Goal: Task Accomplishment & Management: Use online tool/utility

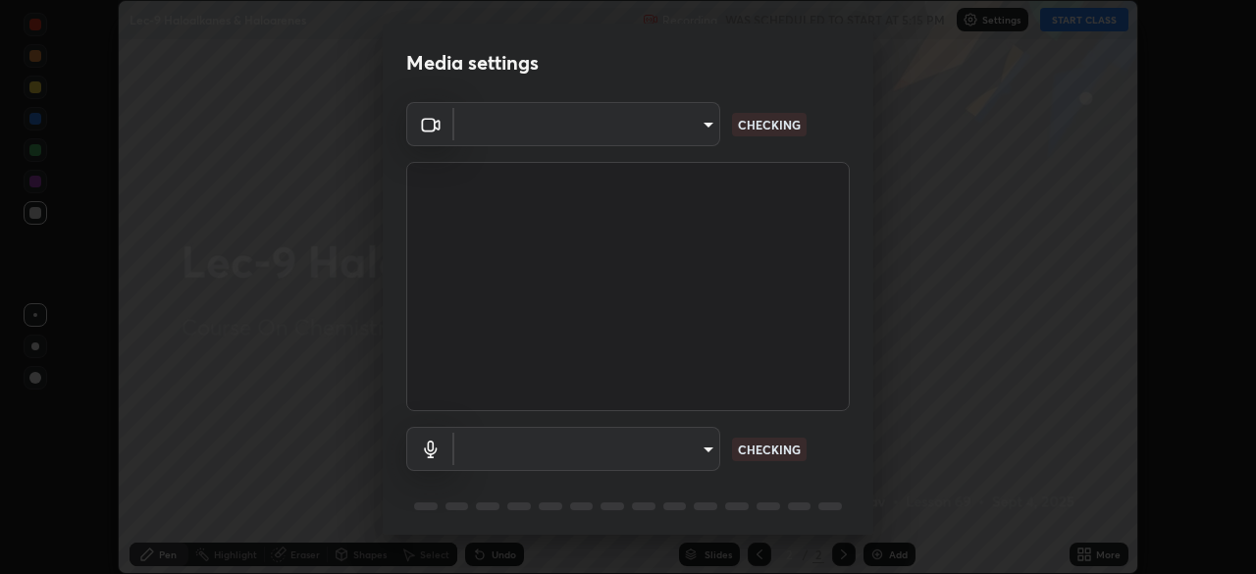
scroll to position [574, 1255]
type input "d06bfa8f304afa3967ea8099af1d7ab49983dfb03d10ec62852b72a31e22bf4d"
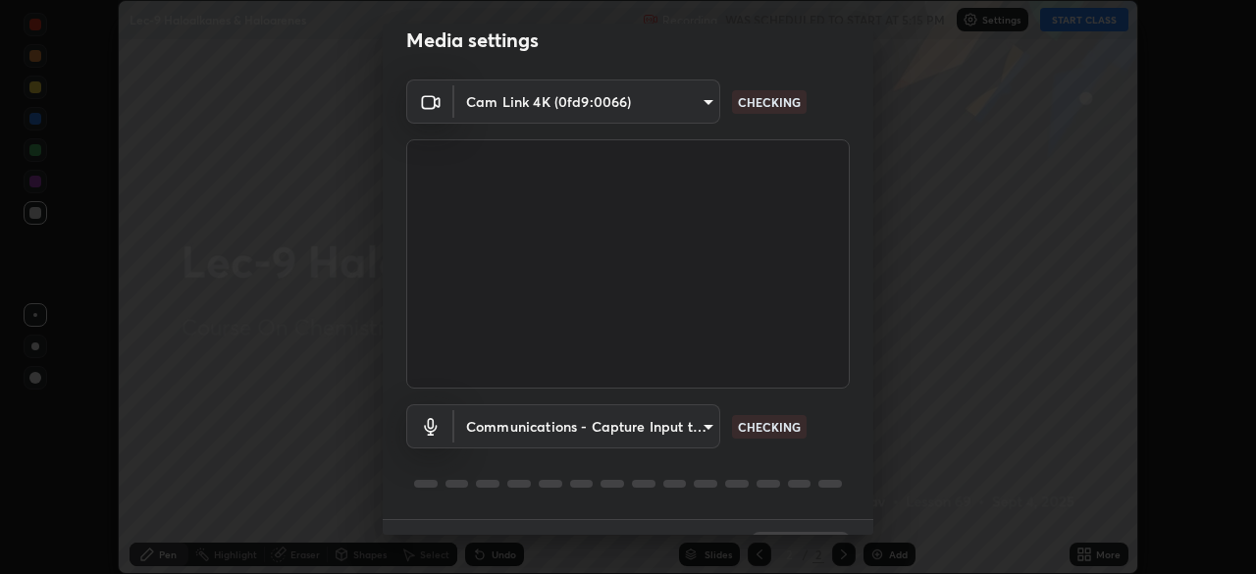
scroll to position [24, 0]
click at [700, 425] on body "Erase all Lec-9 Haloalkanes & Haloarenes Recording WAS SCHEDULED TO START AT 5:…" at bounding box center [628, 287] width 1256 height 574
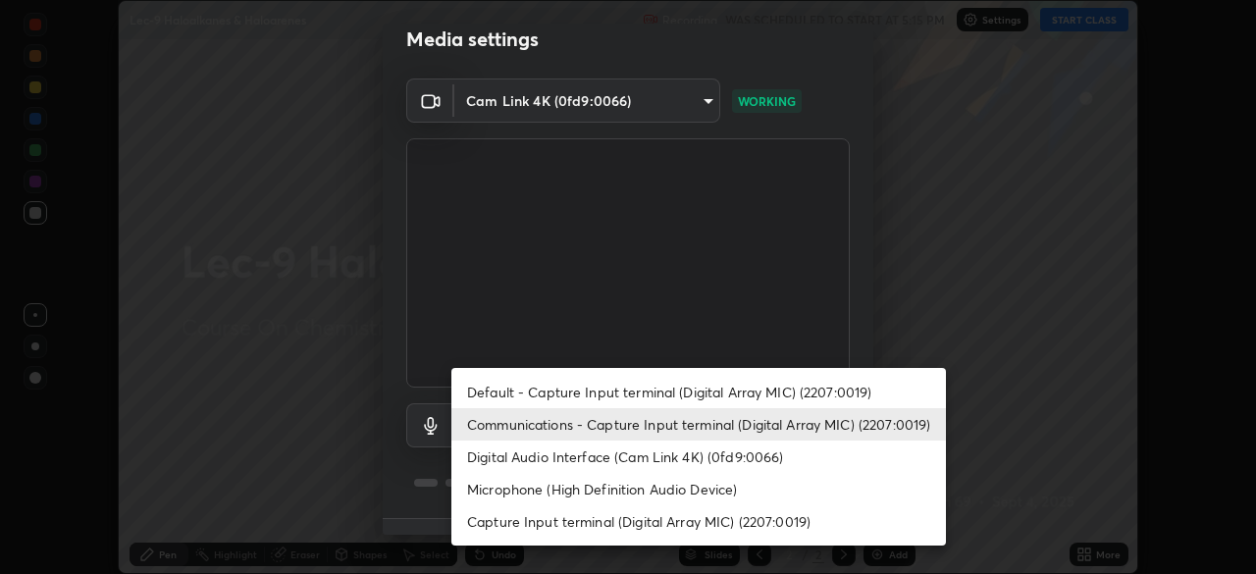
click at [737, 428] on li "Communications - Capture Input terminal (Digital Array MIC) (2207:0019)" at bounding box center [698, 424] width 494 height 32
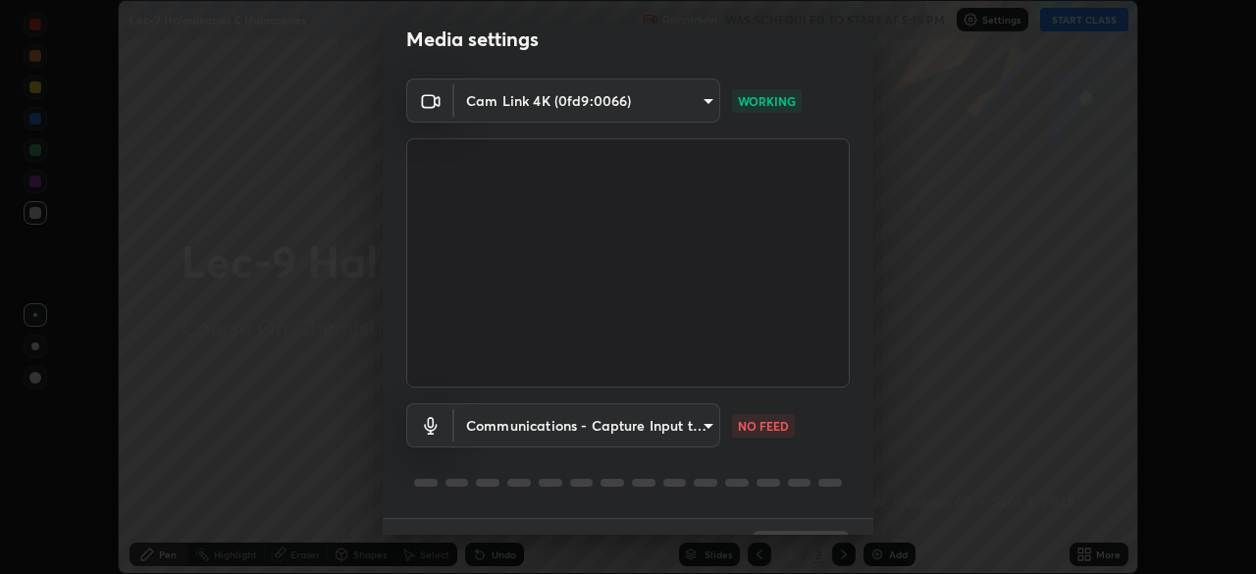
click at [695, 430] on body "Erase all Lec-9 Haloalkanes & Haloarenes Recording WAS SCHEDULED TO START AT 5:…" at bounding box center [628, 287] width 1256 height 574
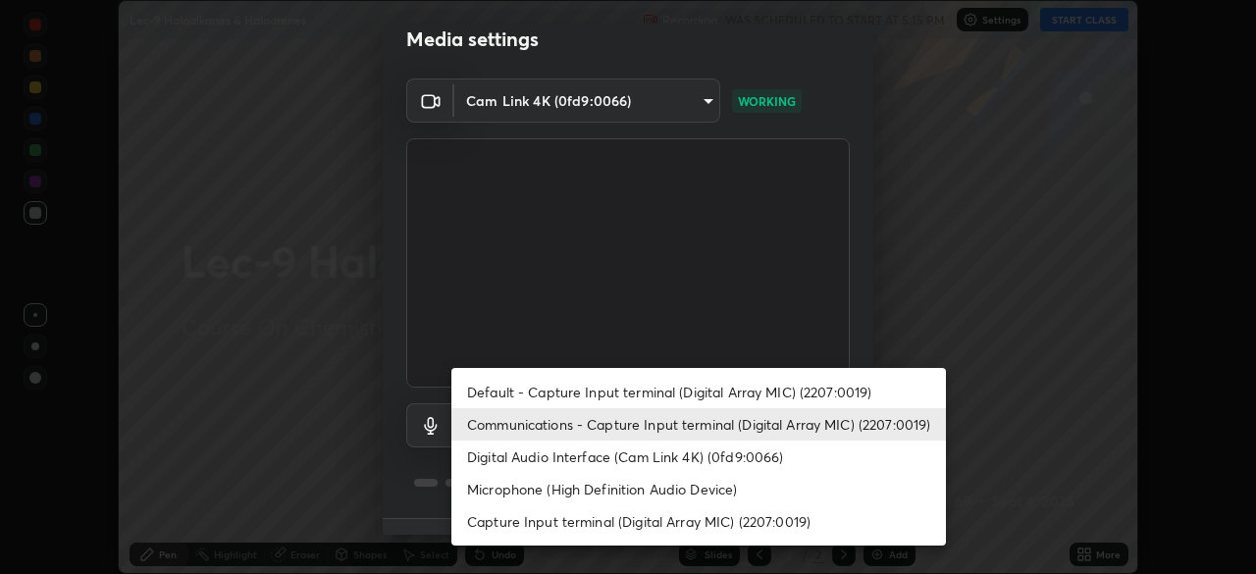
click at [718, 388] on li "Default - Capture Input terminal (Digital Array MIC) (2207:0019)" at bounding box center [698, 392] width 494 height 32
type input "default"
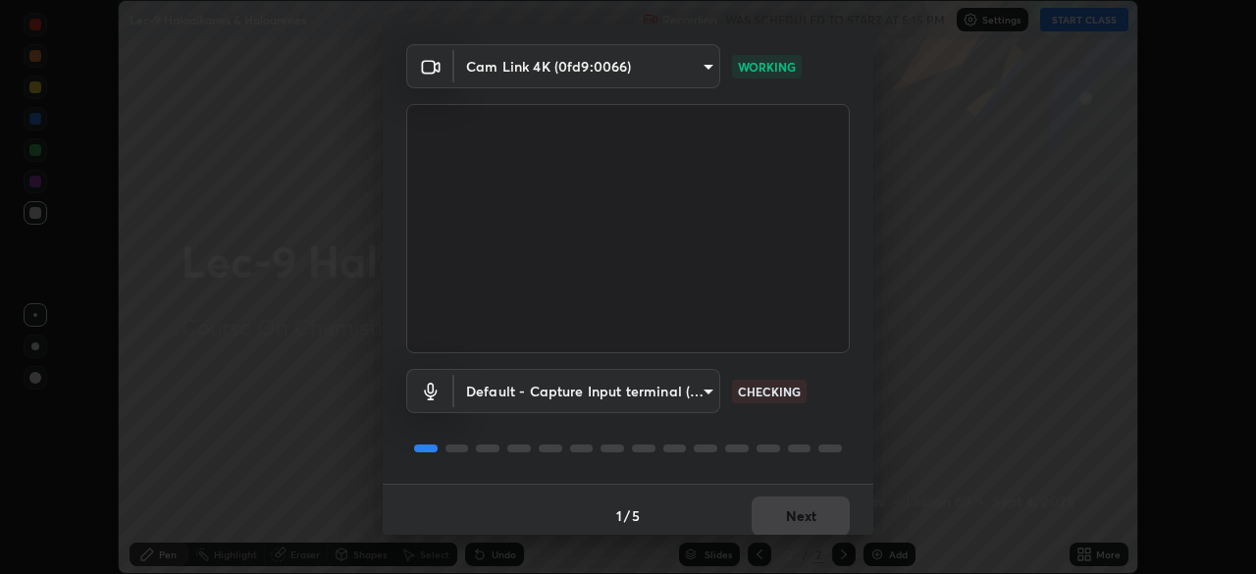
scroll to position [70, 0]
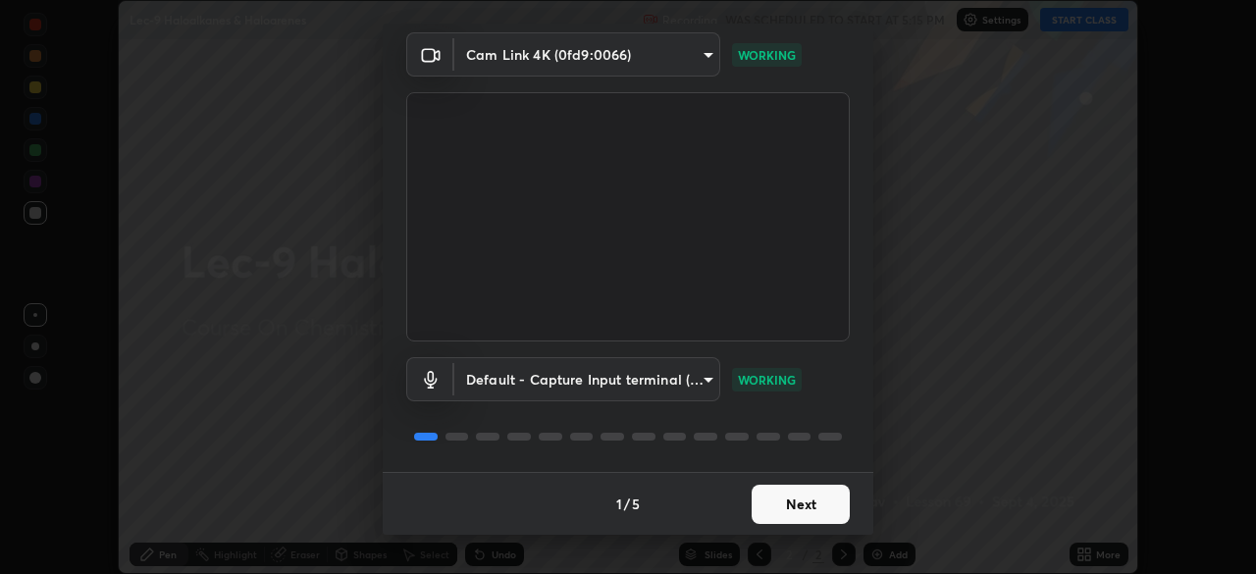
click at [805, 495] on button "Next" at bounding box center [801, 504] width 98 height 39
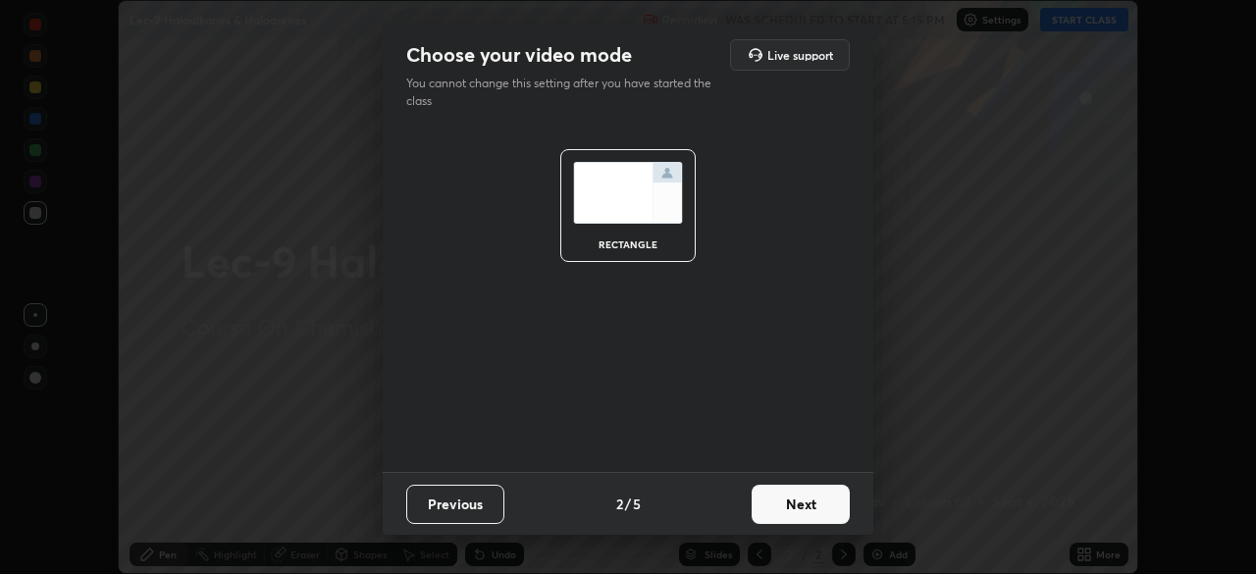
click at [809, 493] on button "Next" at bounding box center [801, 504] width 98 height 39
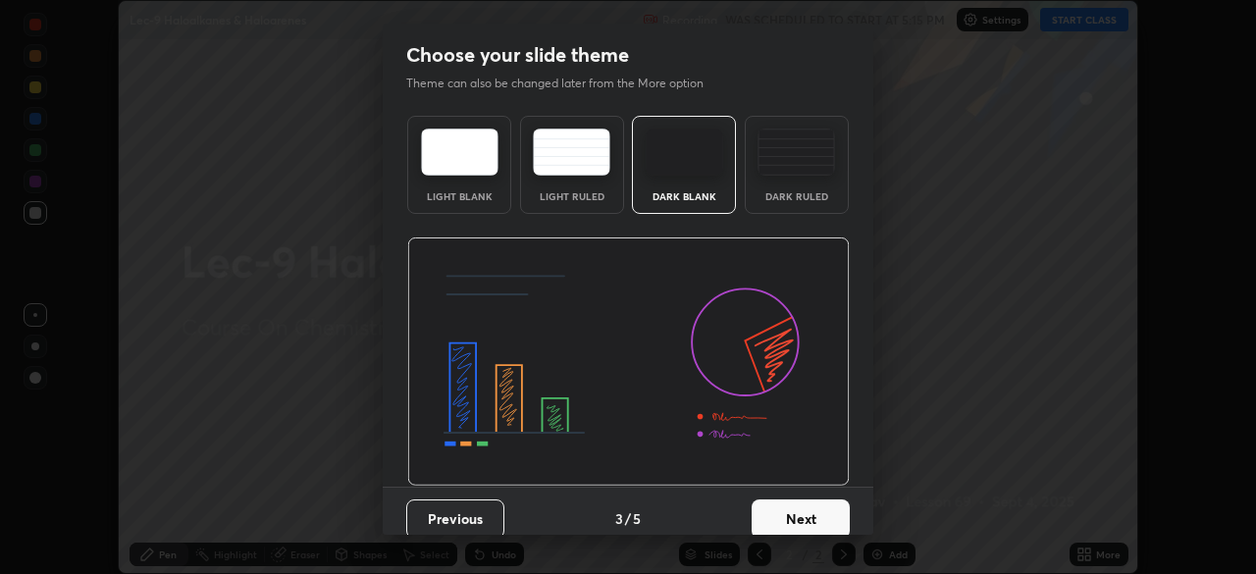
click at [841, 511] on button "Next" at bounding box center [801, 518] width 98 height 39
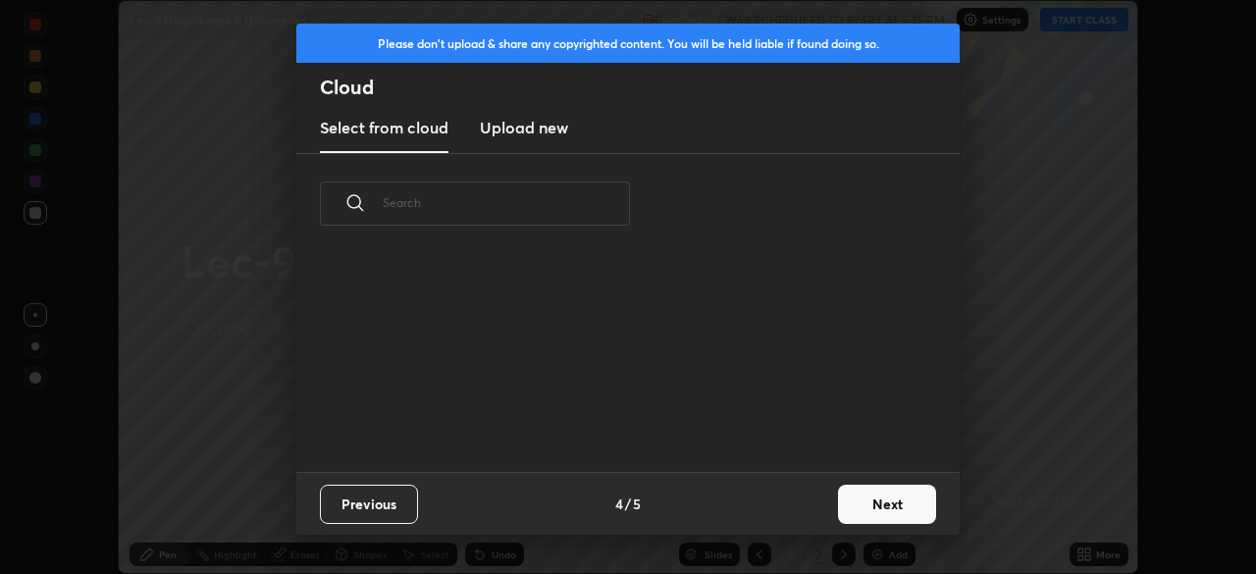
click at [877, 503] on button "Next" at bounding box center [887, 504] width 98 height 39
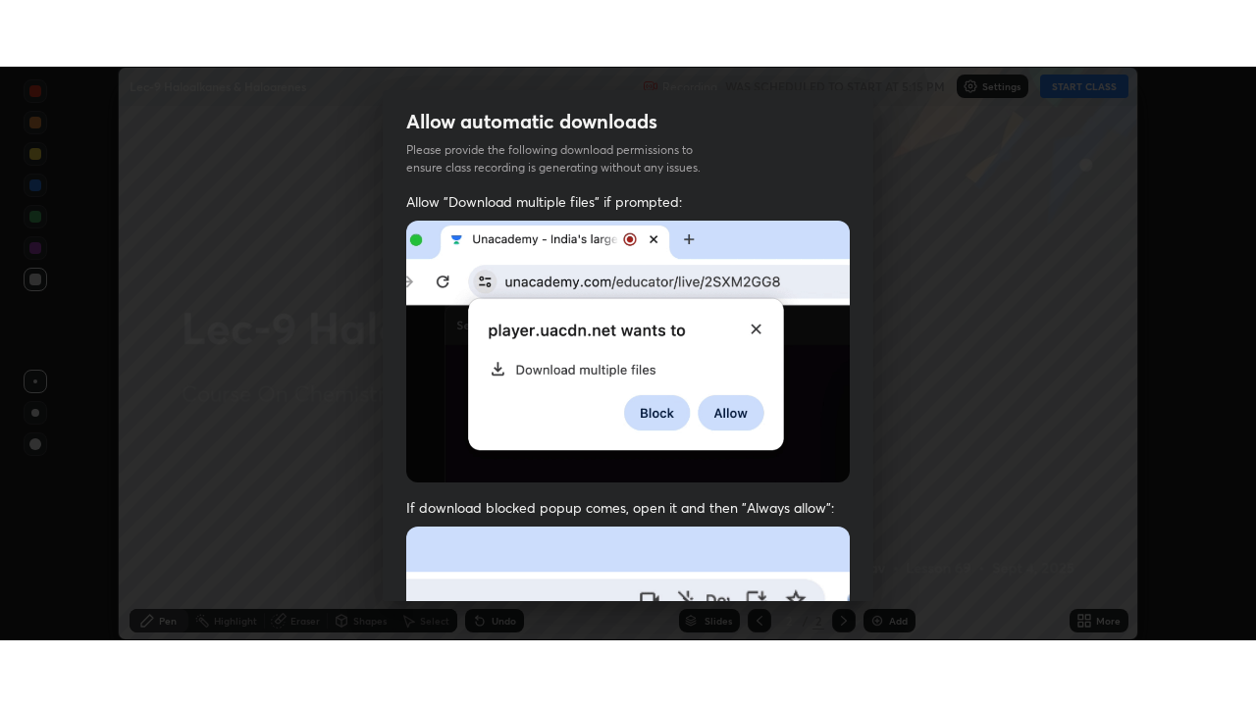
scroll to position [470, 0]
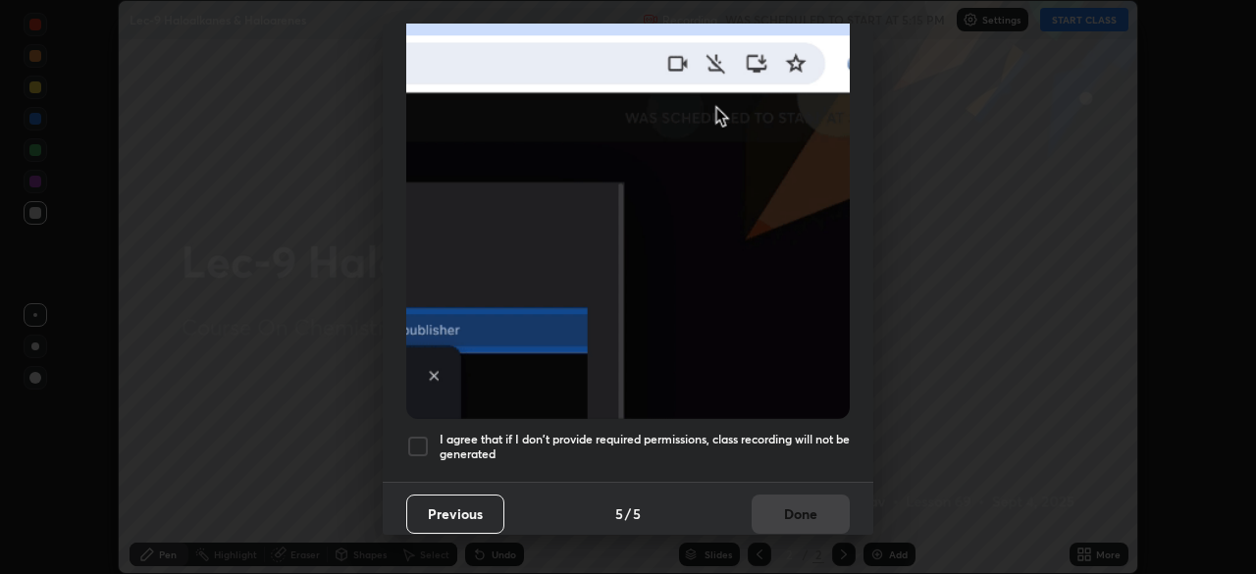
click at [429, 435] on div at bounding box center [418, 447] width 24 height 24
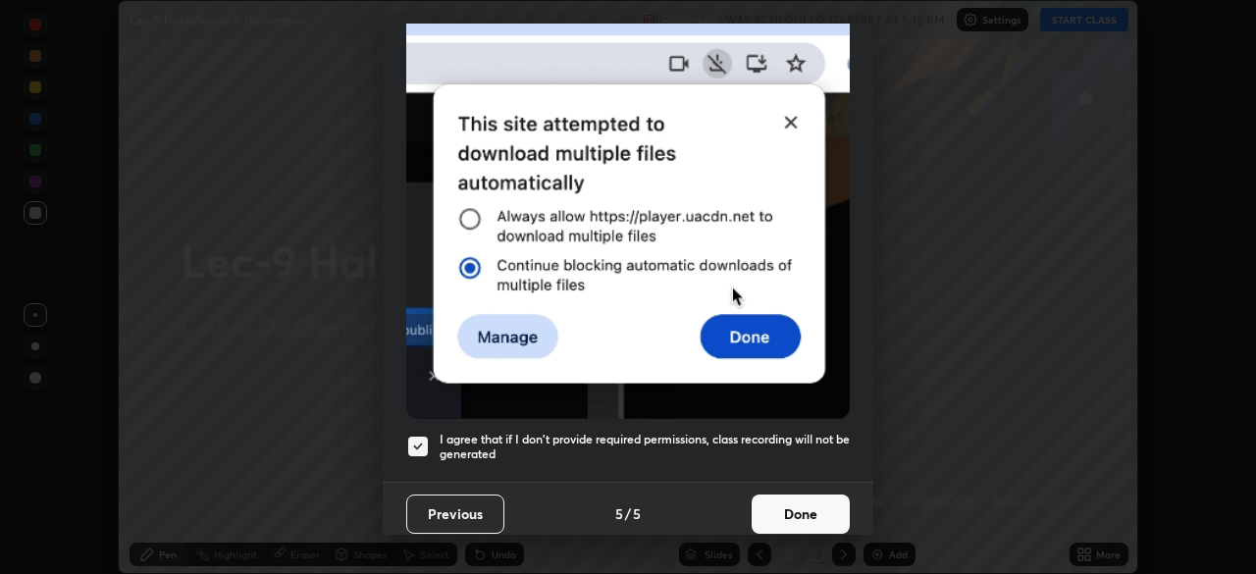
click at [806, 498] on button "Done" at bounding box center [801, 513] width 98 height 39
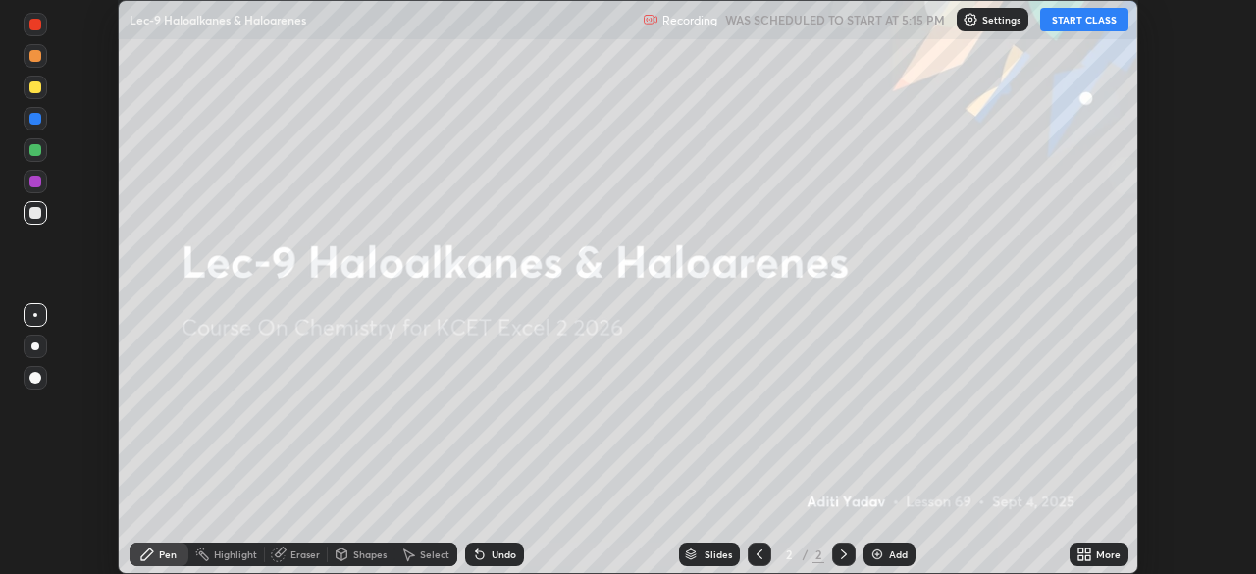
click at [1086, 26] on button "START CLASS" at bounding box center [1084, 20] width 88 height 24
click at [1107, 553] on div "More" at bounding box center [1108, 554] width 25 height 10
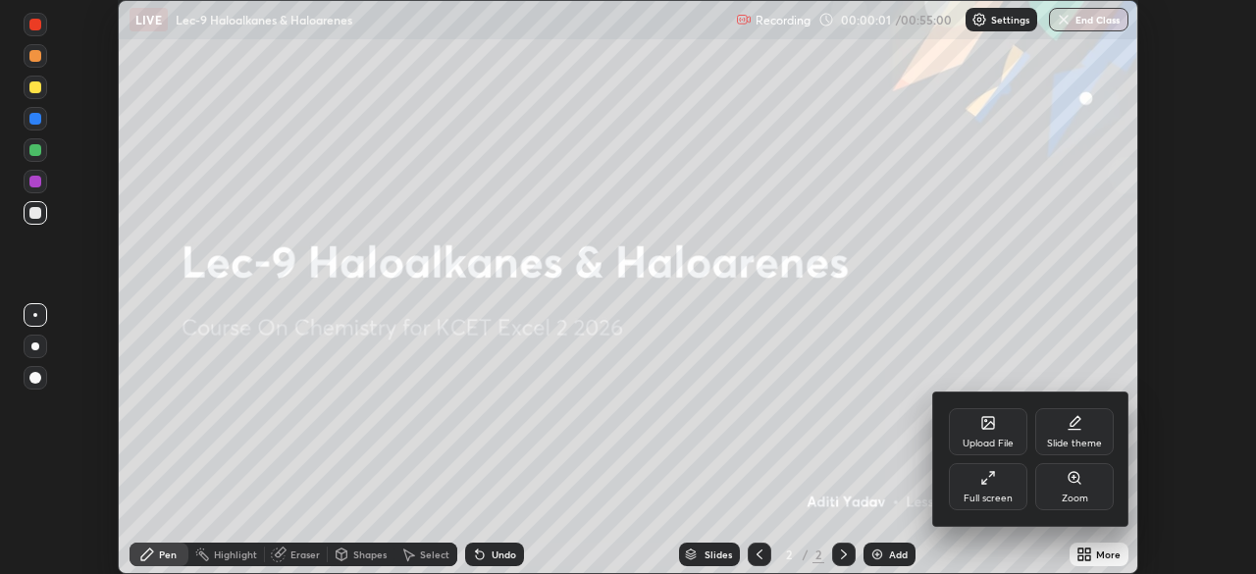
click at [1003, 482] on div "Full screen" at bounding box center [988, 486] width 78 height 47
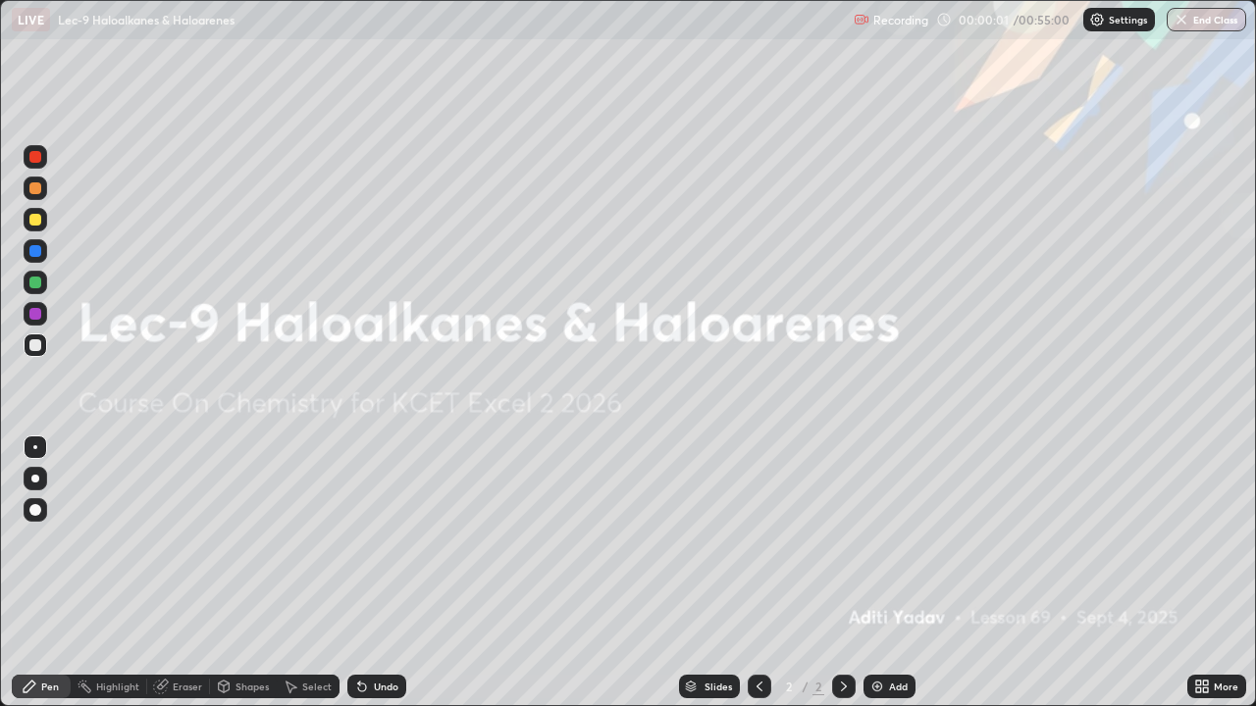
scroll to position [706, 1256]
click at [891, 573] on div "Add" at bounding box center [889, 687] width 52 height 24
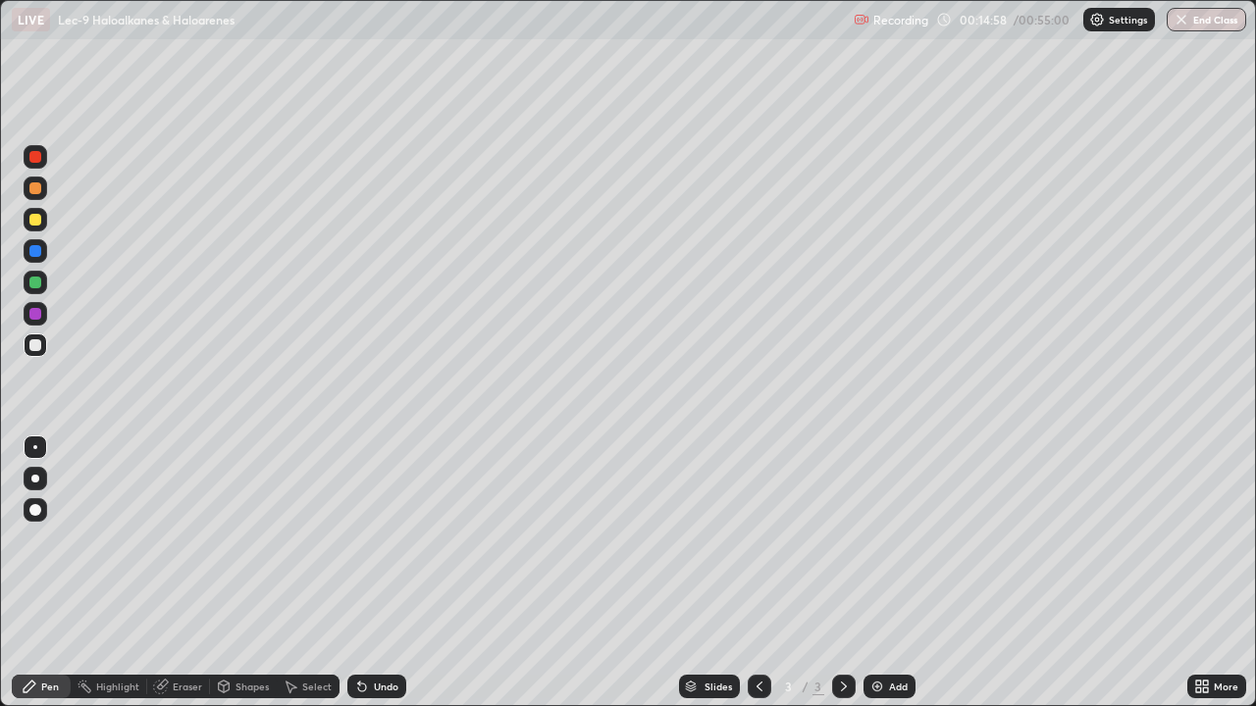
click at [36, 214] on div at bounding box center [35, 220] width 12 height 12
click at [386, 573] on div "Undo" at bounding box center [386, 687] width 25 height 10
click at [387, 573] on div "Undo" at bounding box center [386, 687] width 25 height 10
click at [374, 573] on div "Undo" at bounding box center [386, 687] width 25 height 10
click at [36, 187] on div at bounding box center [35, 188] width 12 height 12
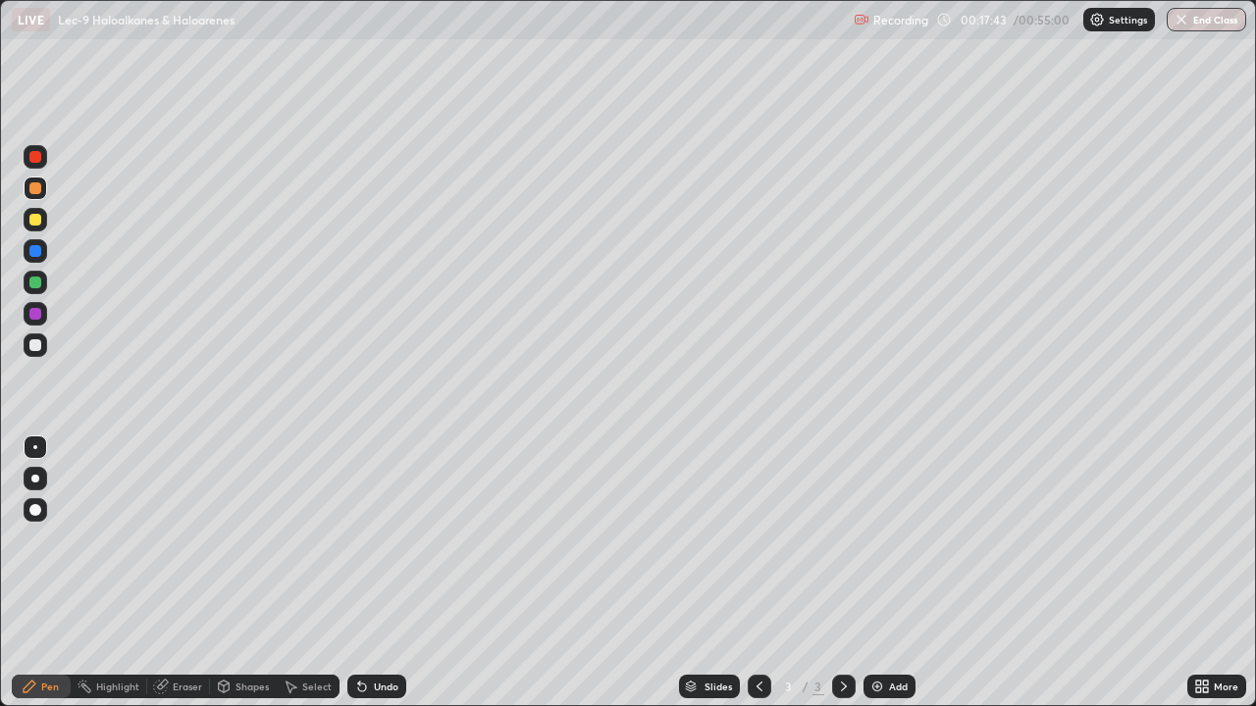
click at [884, 573] on div "Add" at bounding box center [889, 687] width 52 height 24
click at [34, 339] on div at bounding box center [35, 345] width 12 height 12
click at [35, 284] on div at bounding box center [35, 283] width 12 height 12
click at [369, 573] on div "Undo" at bounding box center [376, 687] width 59 height 24
click at [38, 316] on div at bounding box center [35, 314] width 12 height 12
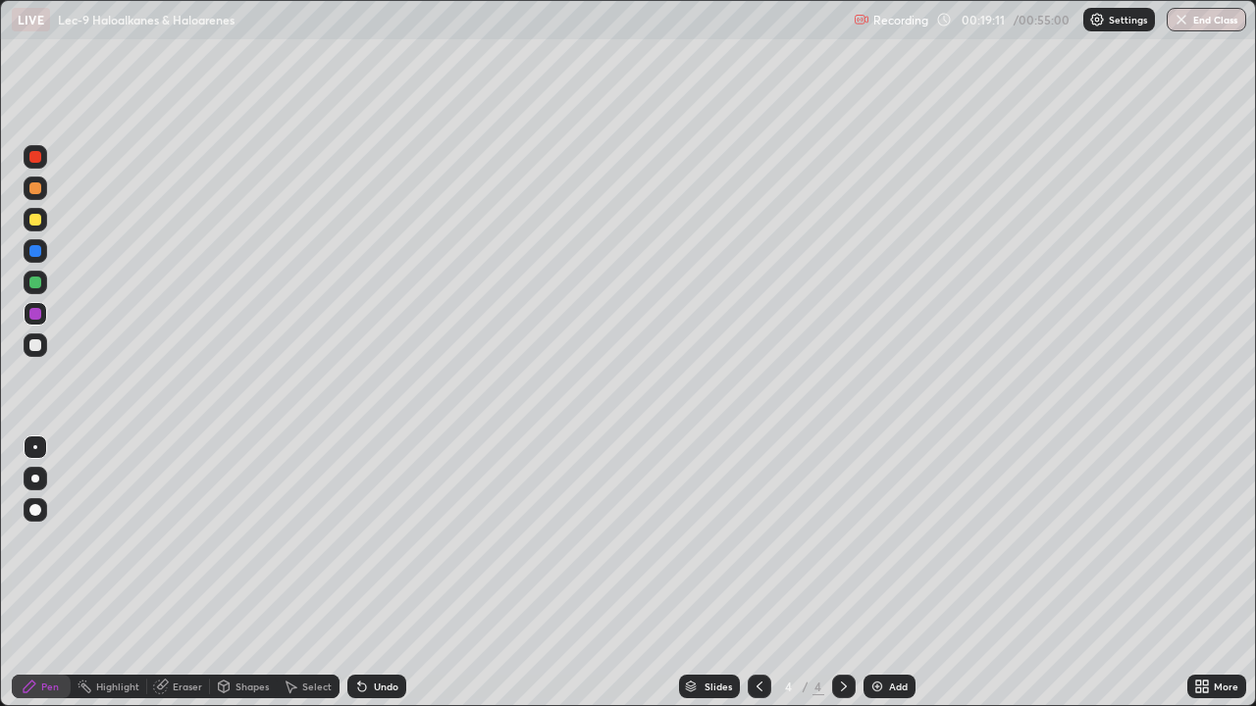
click at [33, 284] on div at bounding box center [35, 283] width 12 height 12
click at [36, 309] on div at bounding box center [35, 314] width 12 height 12
click at [35, 281] on div at bounding box center [35, 283] width 12 height 12
click at [35, 312] on div at bounding box center [35, 314] width 12 height 12
click at [30, 187] on div at bounding box center [35, 188] width 12 height 12
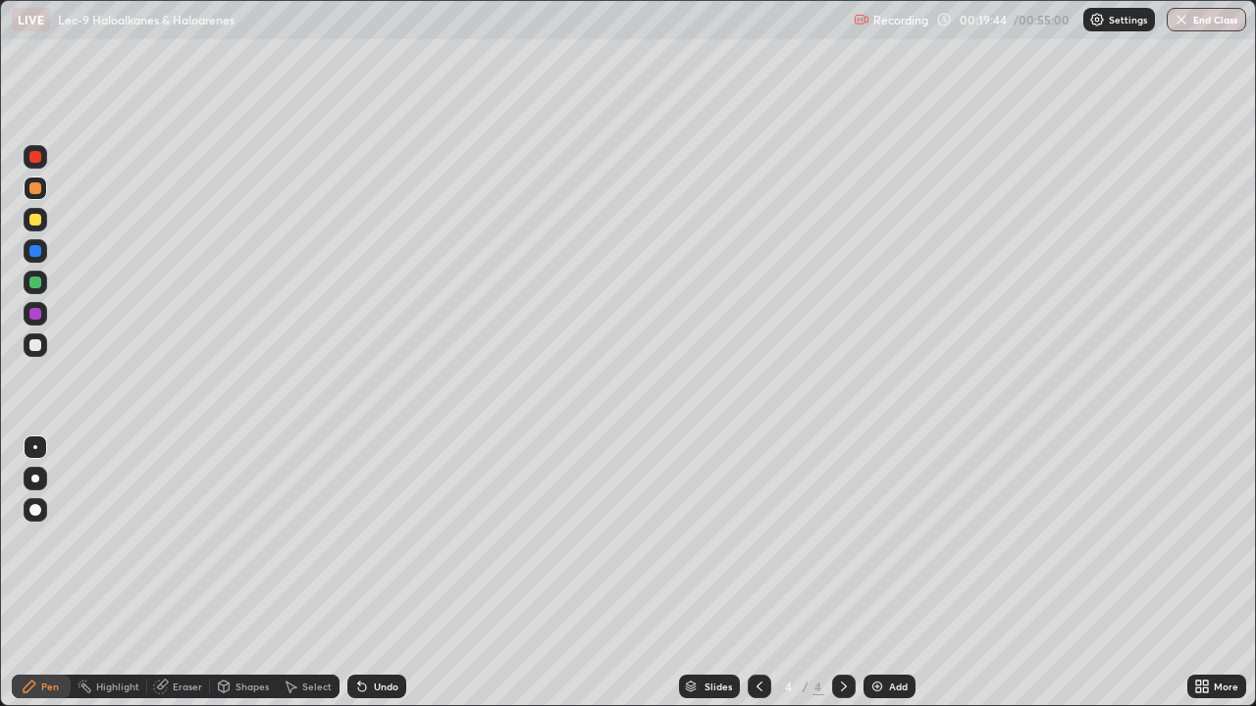
click at [29, 157] on div at bounding box center [35, 157] width 12 height 12
click at [38, 187] on div at bounding box center [35, 188] width 12 height 12
click at [40, 282] on div at bounding box center [35, 283] width 12 height 12
click at [34, 248] on div at bounding box center [35, 251] width 12 height 12
click at [34, 343] on div at bounding box center [35, 345] width 12 height 12
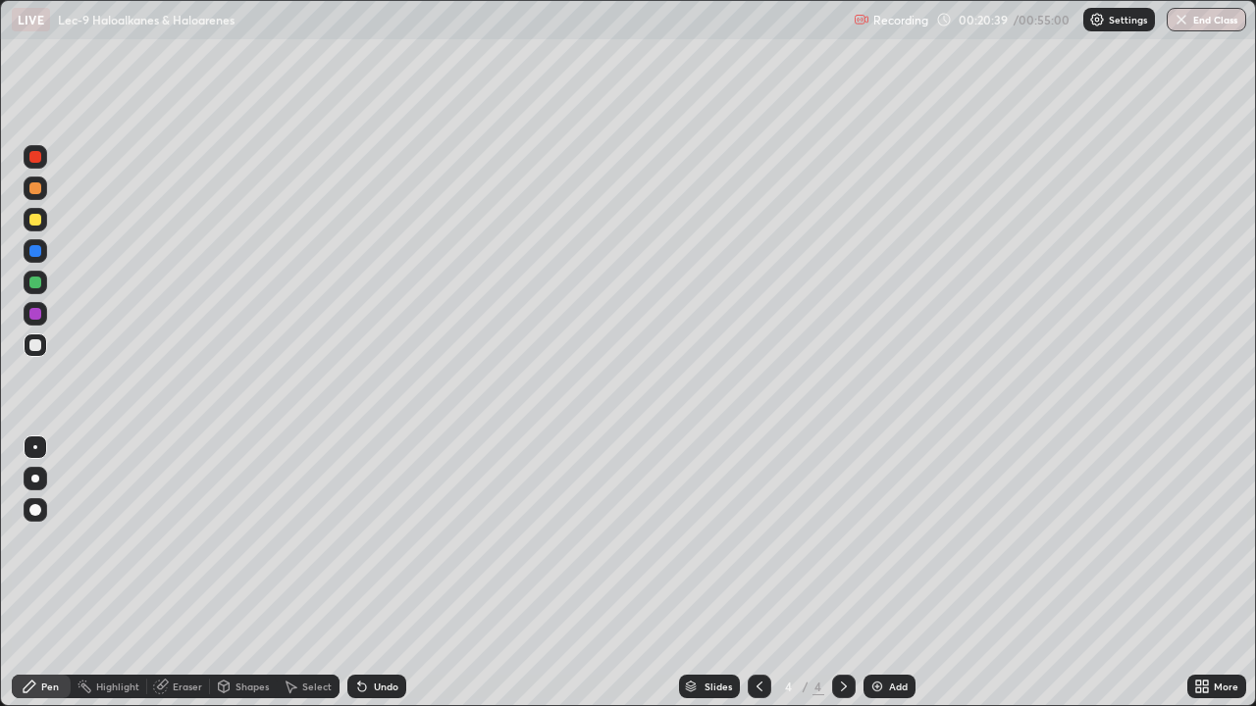
click at [37, 317] on div at bounding box center [35, 314] width 12 height 12
click at [38, 287] on div at bounding box center [35, 283] width 12 height 12
click at [34, 252] on div at bounding box center [35, 251] width 12 height 12
click at [31, 317] on div at bounding box center [35, 314] width 12 height 12
click at [759, 573] on icon at bounding box center [759, 687] width 6 height 10
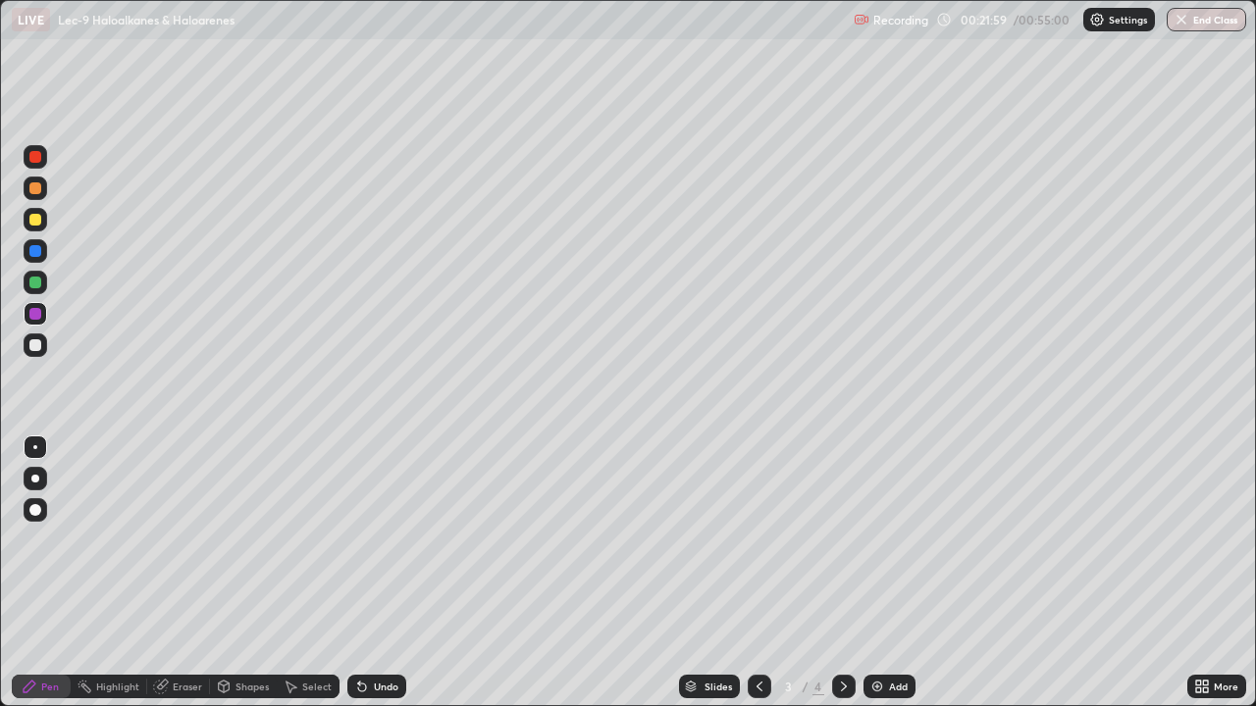
click at [185, 573] on div "Eraser" at bounding box center [187, 687] width 29 height 10
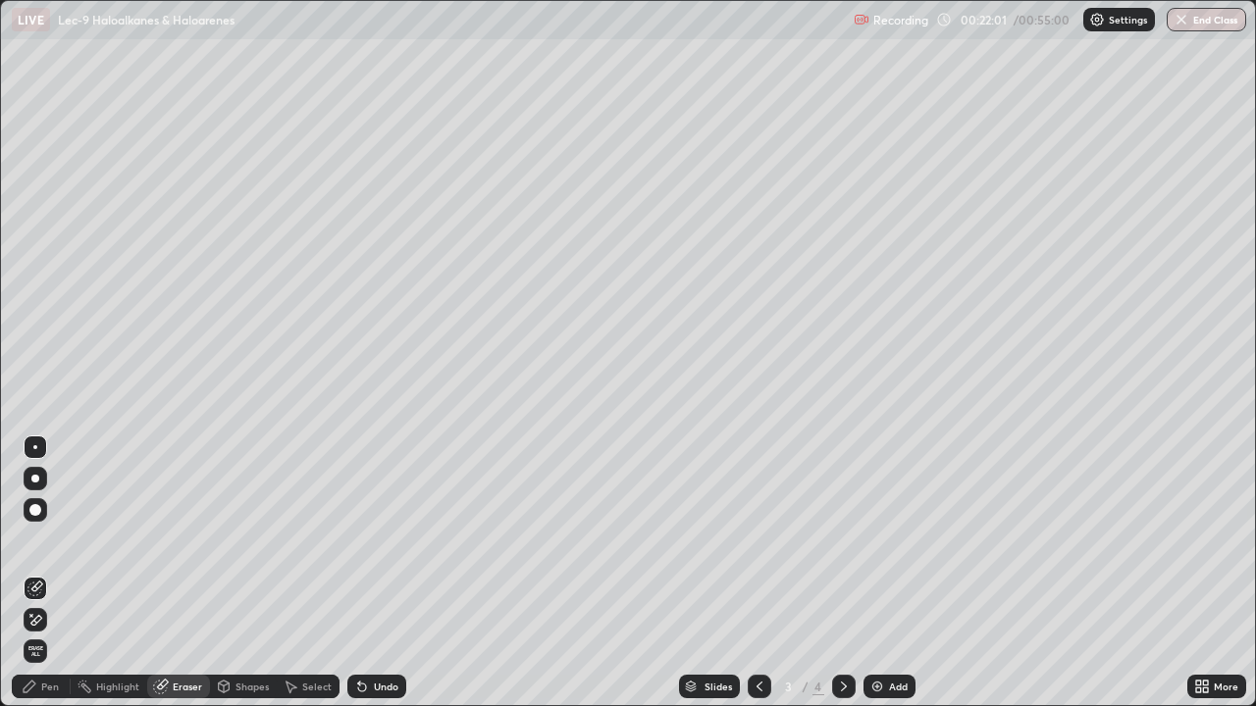
click at [42, 573] on div "Pen" at bounding box center [50, 687] width 18 height 10
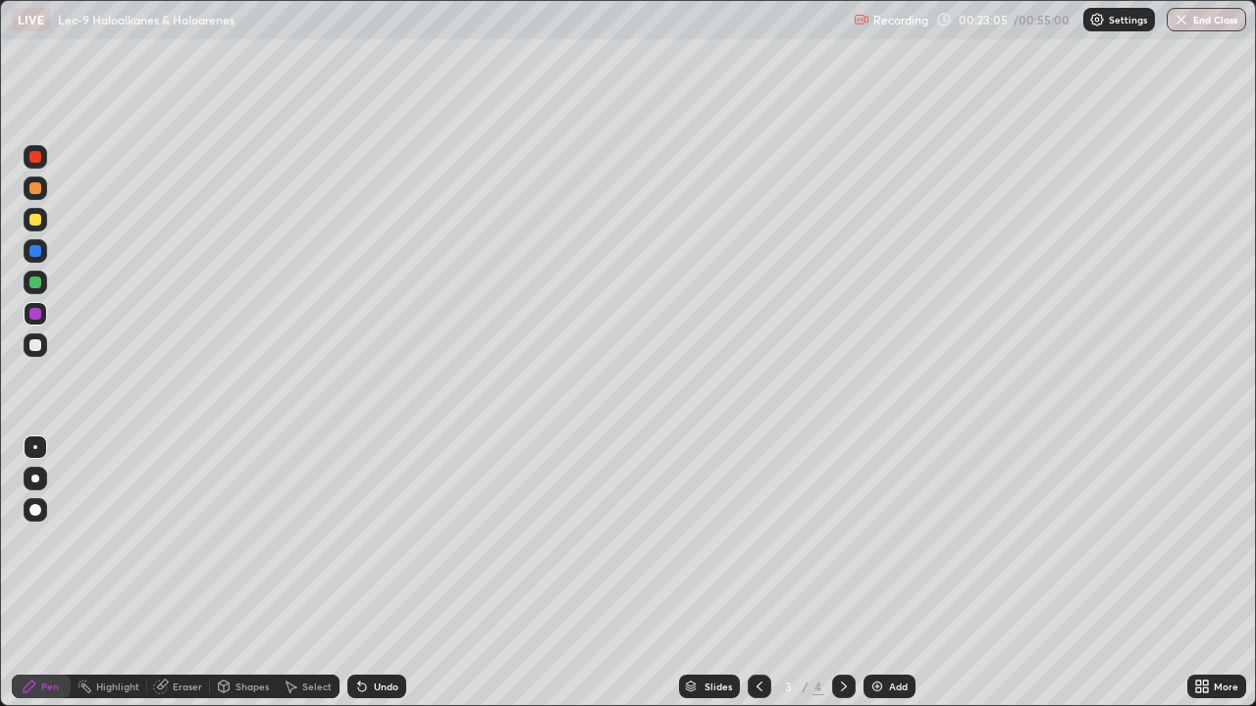
click at [889, 573] on div "Add" at bounding box center [898, 687] width 19 height 10
click at [36, 220] on div at bounding box center [35, 220] width 12 height 12
click at [42, 283] on div at bounding box center [36, 283] width 24 height 24
click at [36, 221] on div at bounding box center [35, 220] width 12 height 12
click at [40, 190] on div at bounding box center [35, 188] width 12 height 12
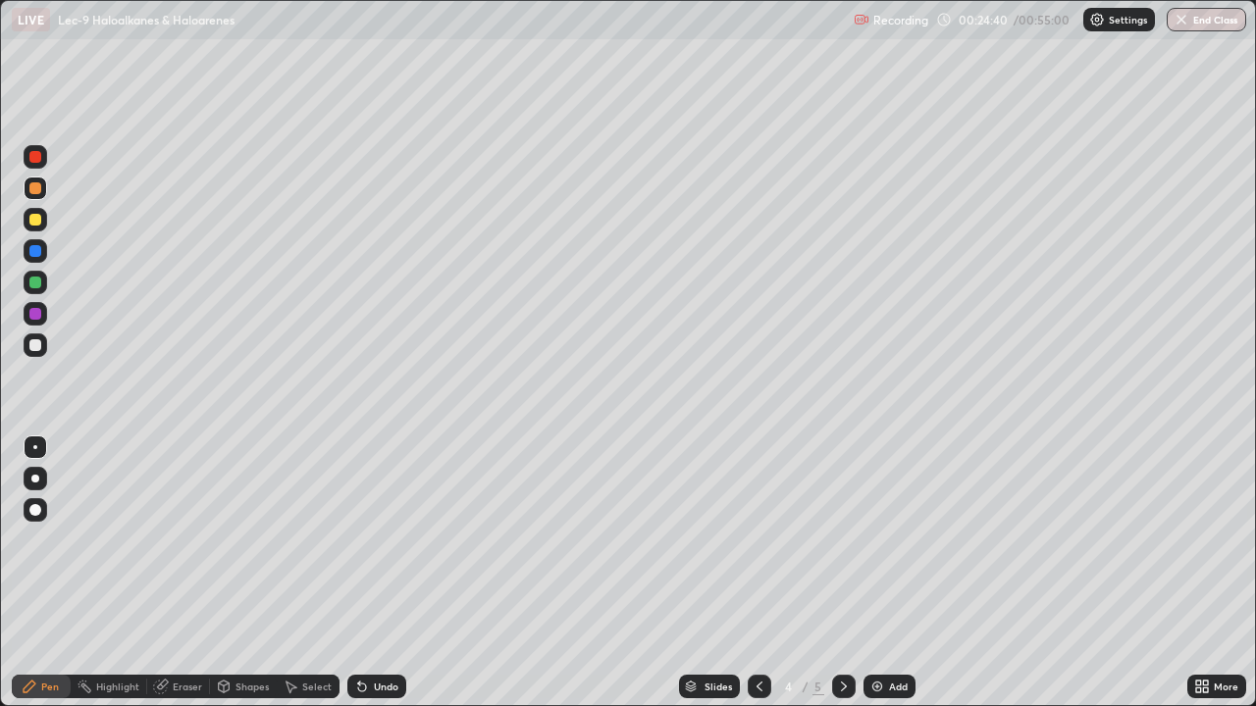
click at [33, 217] on div at bounding box center [35, 220] width 12 height 12
click at [35, 252] on div at bounding box center [35, 251] width 12 height 12
click at [36, 315] on div at bounding box center [35, 314] width 12 height 12
click at [35, 221] on div at bounding box center [35, 220] width 12 height 12
click at [882, 573] on img at bounding box center [877, 687] width 16 height 16
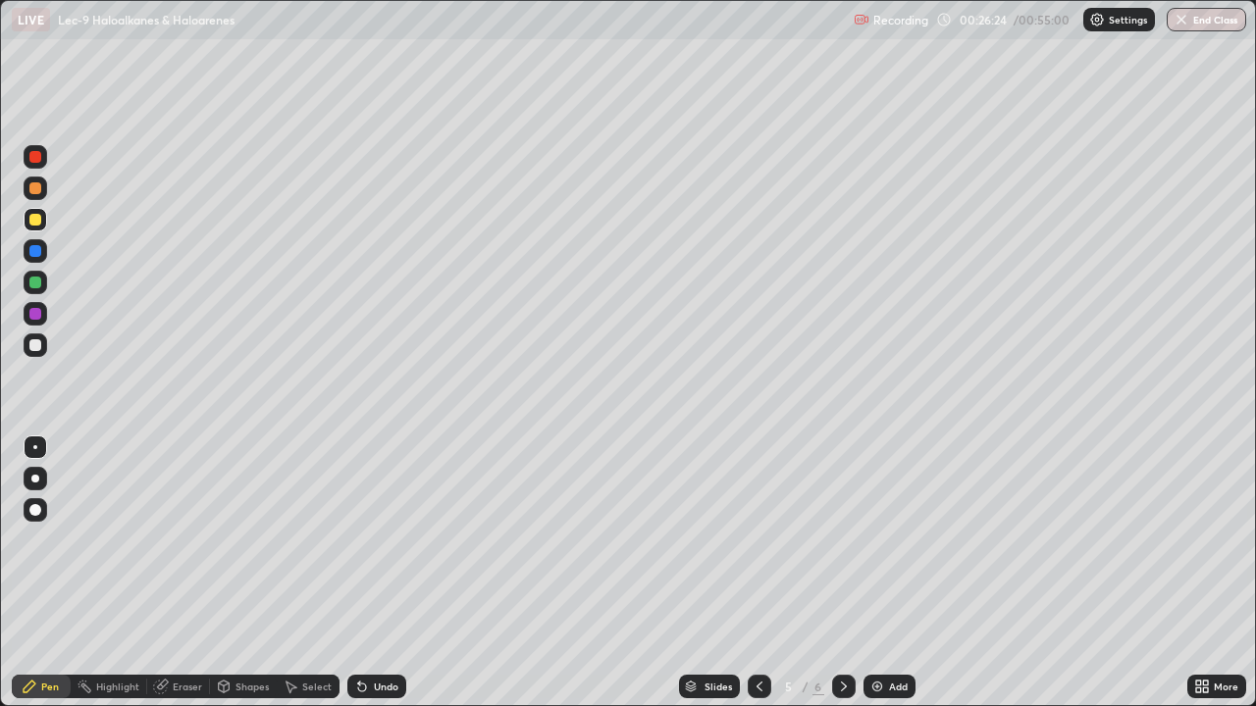
click at [367, 573] on icon at bounding box center [362, 687] width 16 height 16
click at [358, 573] on icon at bounding box center [359, 683] width 2 height 2
click at [34, 344] on div at bounding box center [35, 345] width 12 height 12
click at [32, 317] on div at bounding box center [35, 314] width 12 height 12
click at [37, 318] on div at bounding box center [35, 314] width 12 height 12
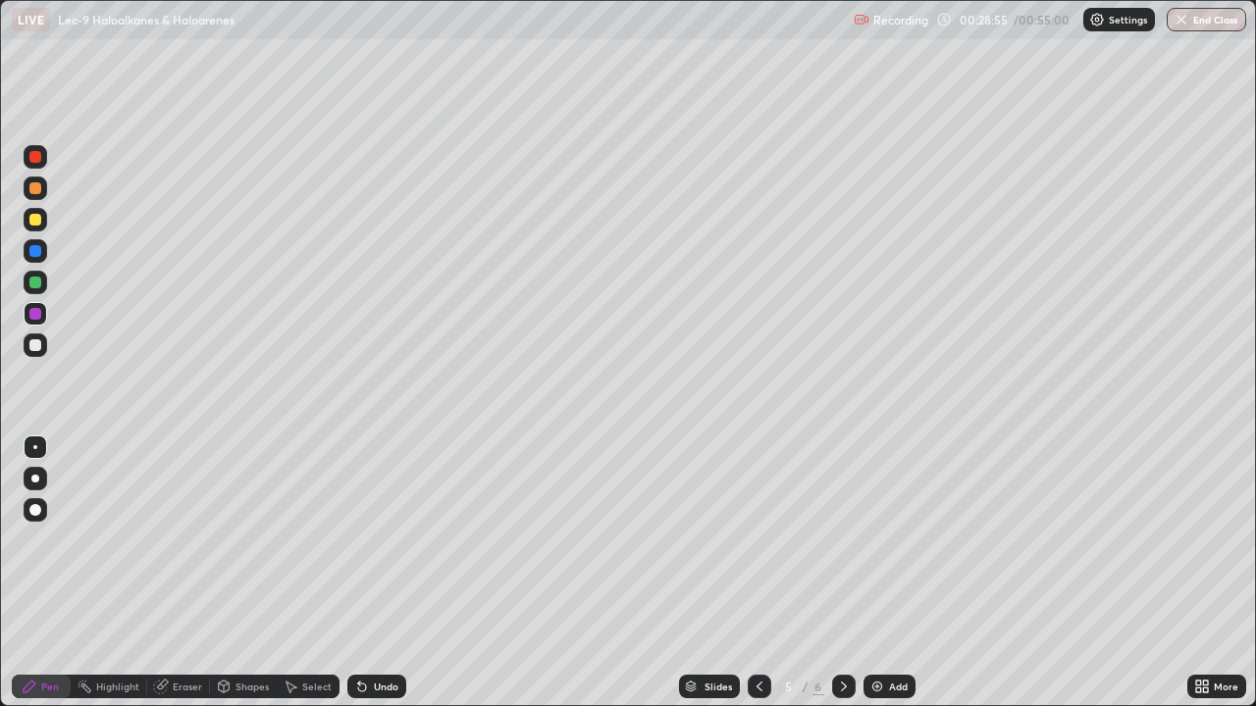
click at [38, 345] on div at bounding box center [35, 345] width 12 height 12
click at [185, 573] on div "Eraser" at bounding box center [187, 687] width 29 height 10
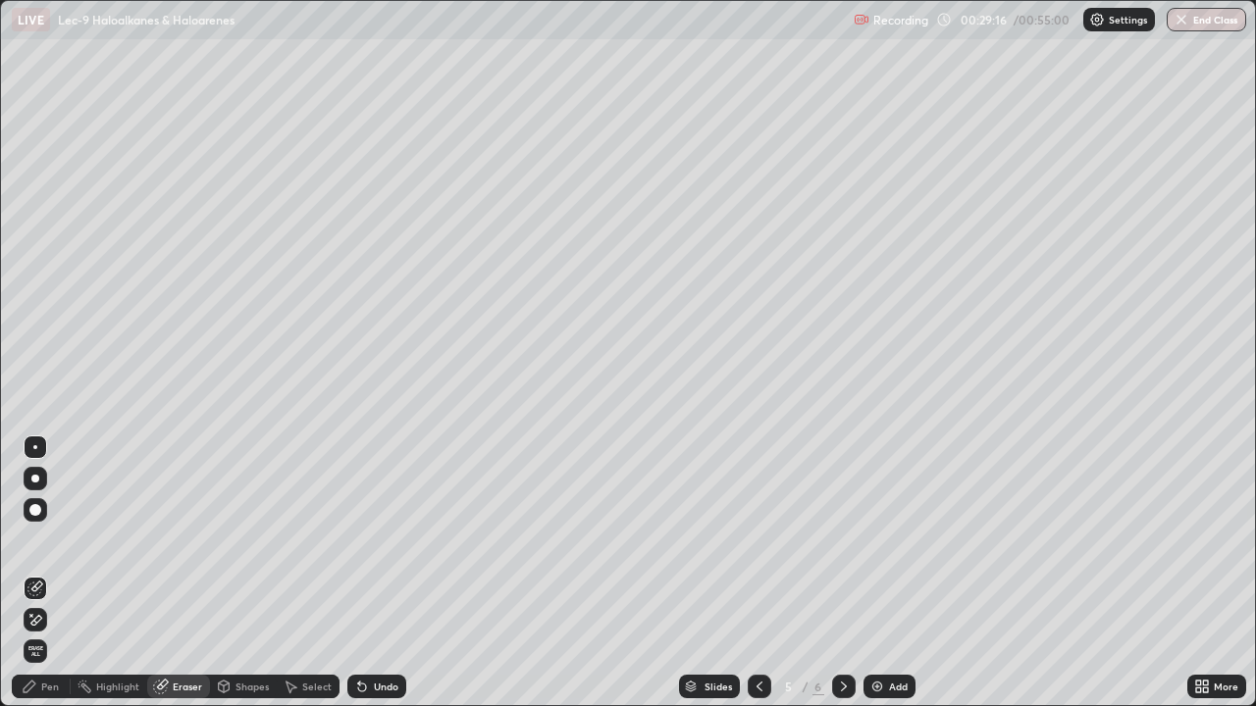
click at [49, 573] on div "Pen" at bounding box center [50, 687] width 18 height 10
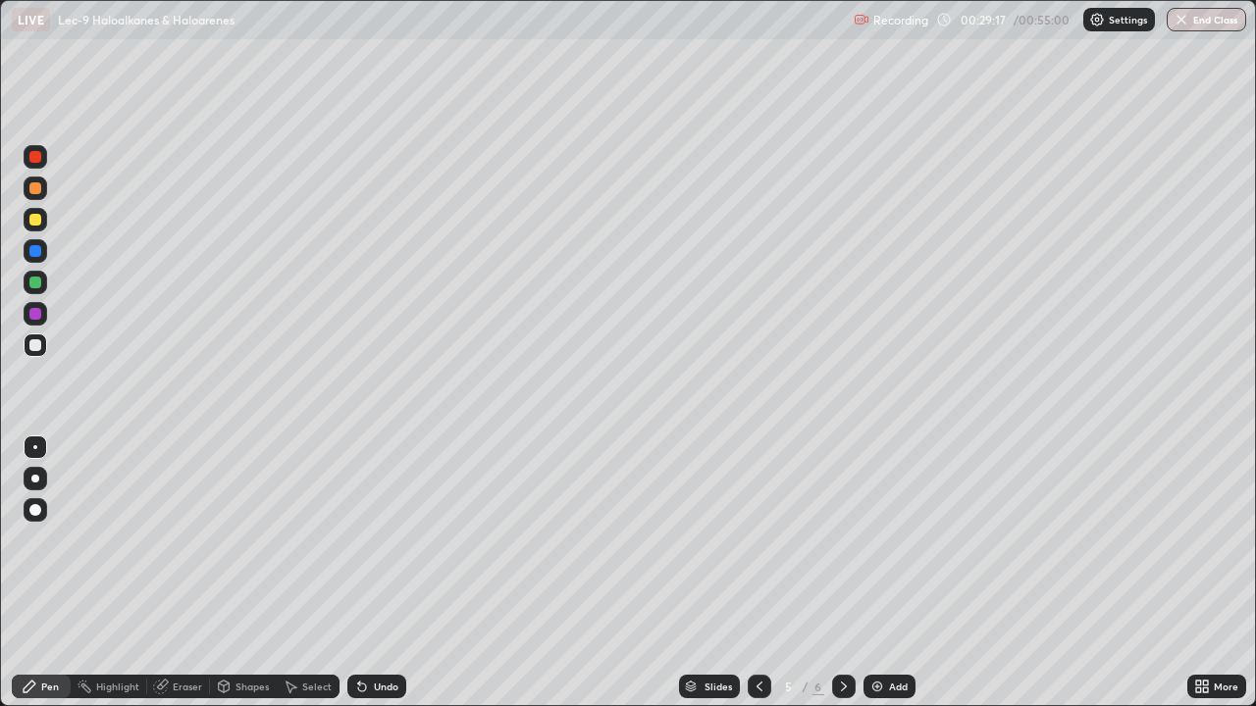
click at [34, 245] on div at bounding box center [35, 251] width 12 height 12
click at [883, 573] on div "Add" at bounding box center [889, 687] width 52 height 24
click at [35, 287] on div at bounding box center [35, 283] width 12 height 12
click at [35, 254] on div at bounding box center [35, 251] width 12 height 12
click at [39, 224] on div at bounding box center [35, 220] width 12 height 12
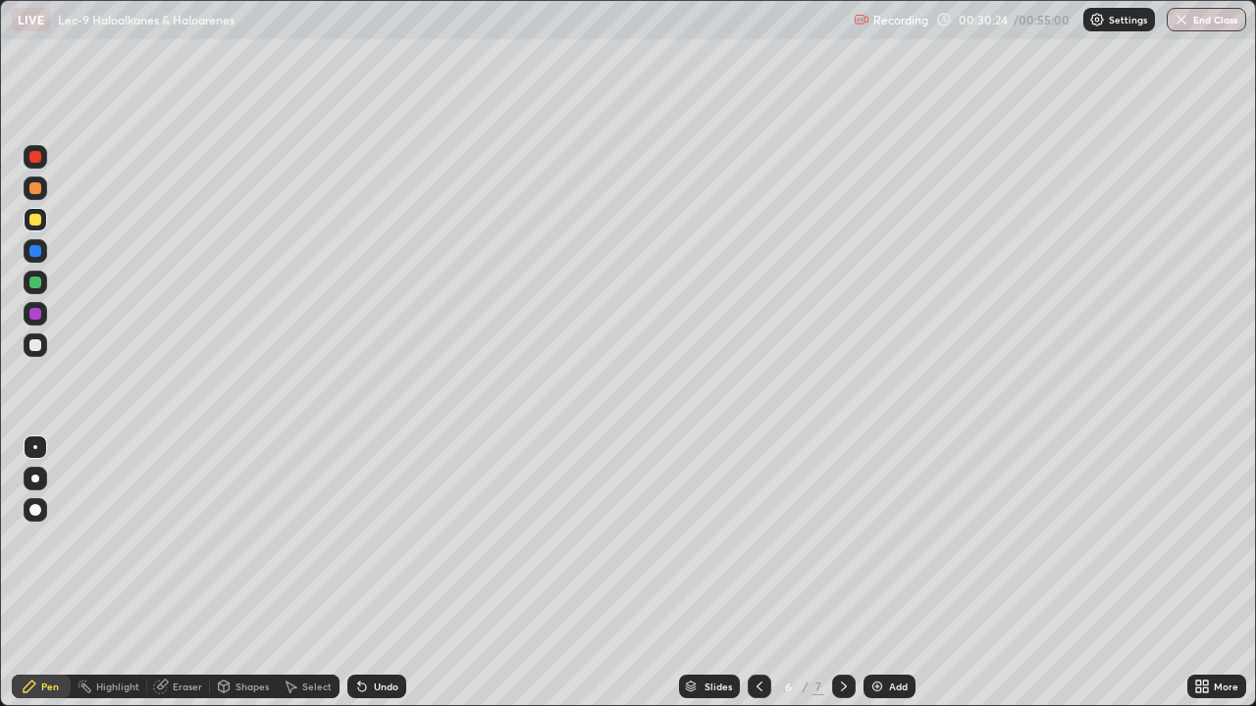
click at [380, 573] on div "Undo" at bounding box center [386, 687] width 25 height 10
click at [388, 573] on div "Undo" at bounding box center [386, 687] width 25 height 10
click at [30, 323] on div at bounding box center [36, 314] width 24 height 24
click at [37, 348] on div at bounding box center [35, 345] width 12 height 12
click at [365, 573] on icon at bounding box center [362, 687] width 16 height 16
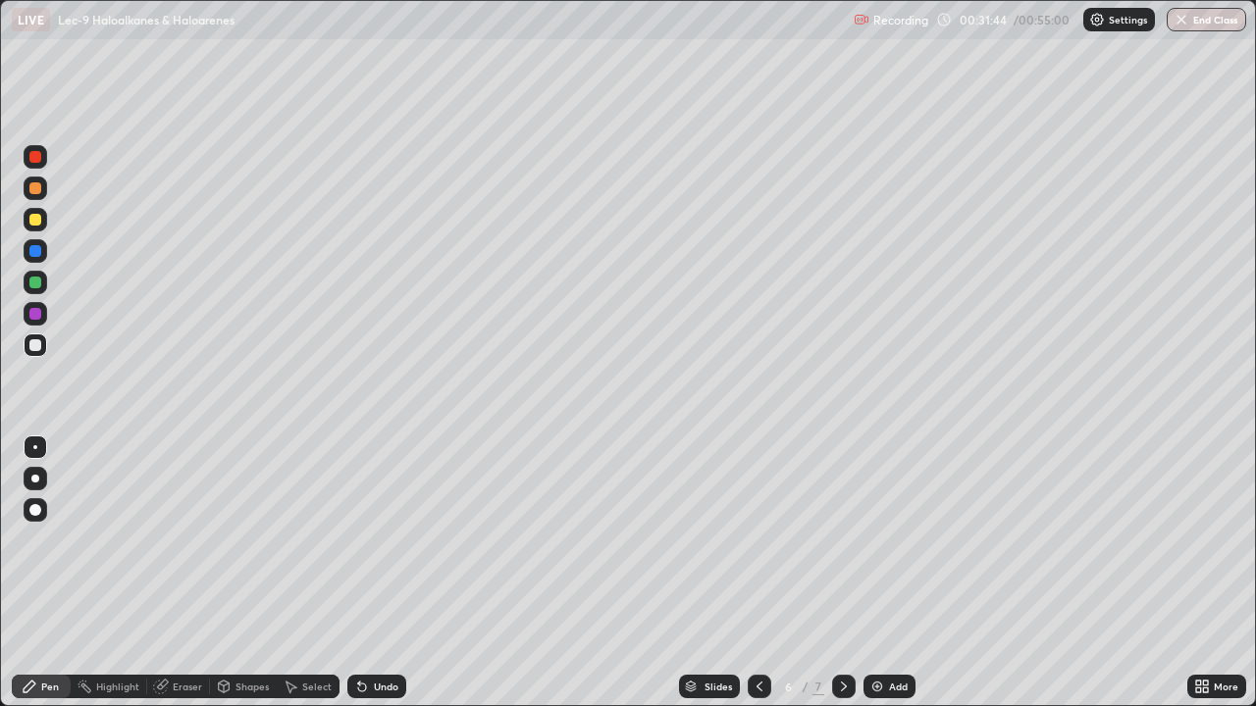
click at [36, 315] on div at bounding box center [35, 314] width 12 height 12
click at [876, 573] on img at bounding box center [877, 687] width 16 height 16
click at [35, 284] on div at bounding box center [35, 283] width 12 height 12
click at [33, 220] on div at bounding box center [35, 220] width 12 height 12
click at [35, 313] on div at bounding box center [35, 314] width 12 height 12
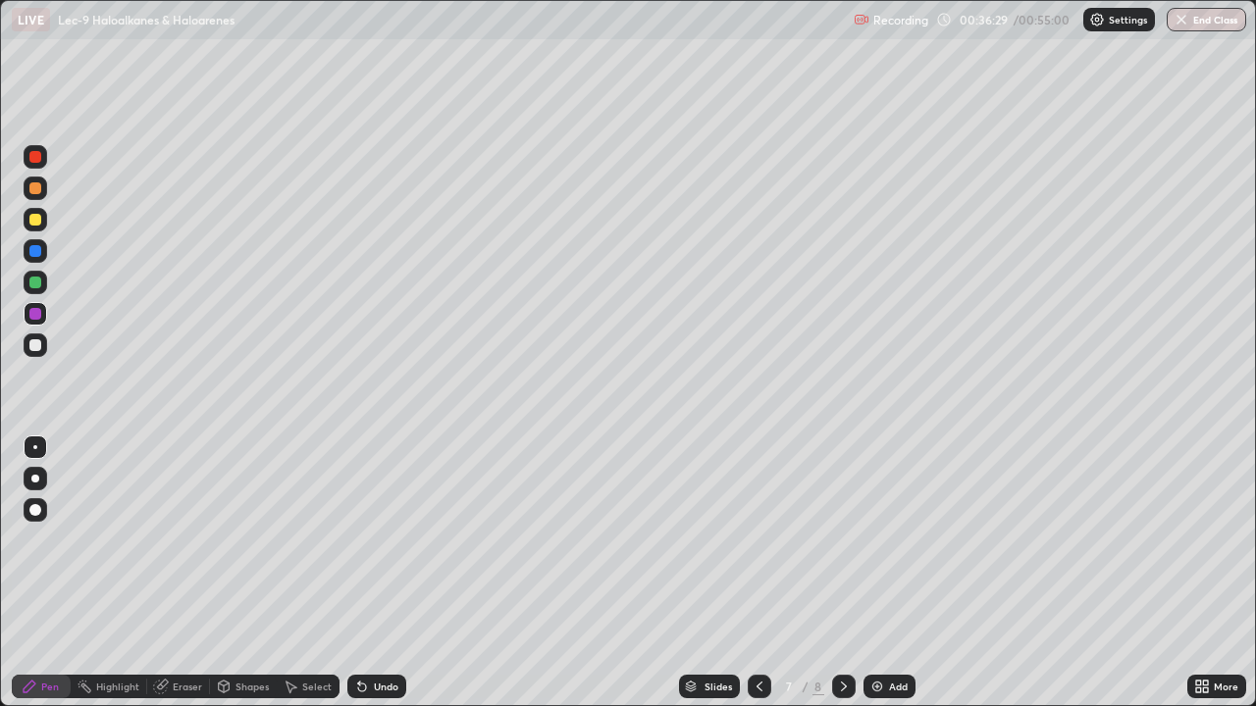
click at [34, 286] on div at bounding box center [35, 283] width 12 height 12
click at [181, 573] on div "Eraser" at bounding box center [187, 687] width 29 height 10
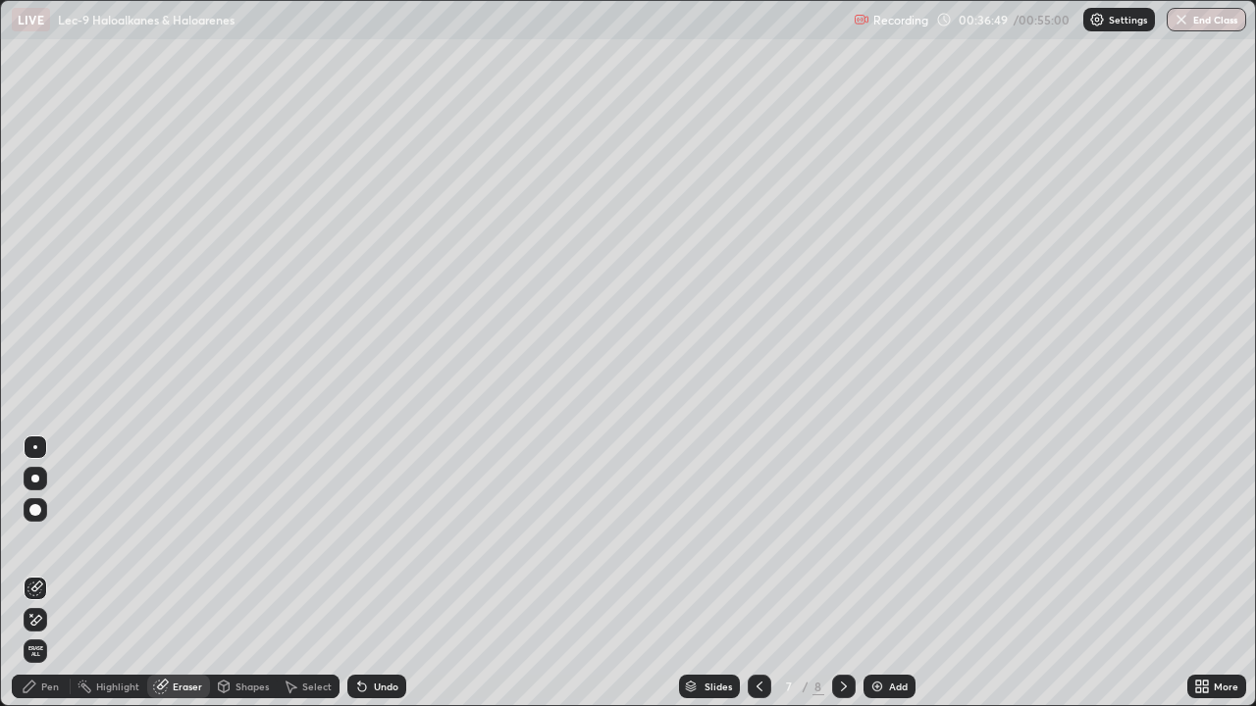
click at [53, 573] on div "Pen" at bounding box center [50, 687] width 18 height 10
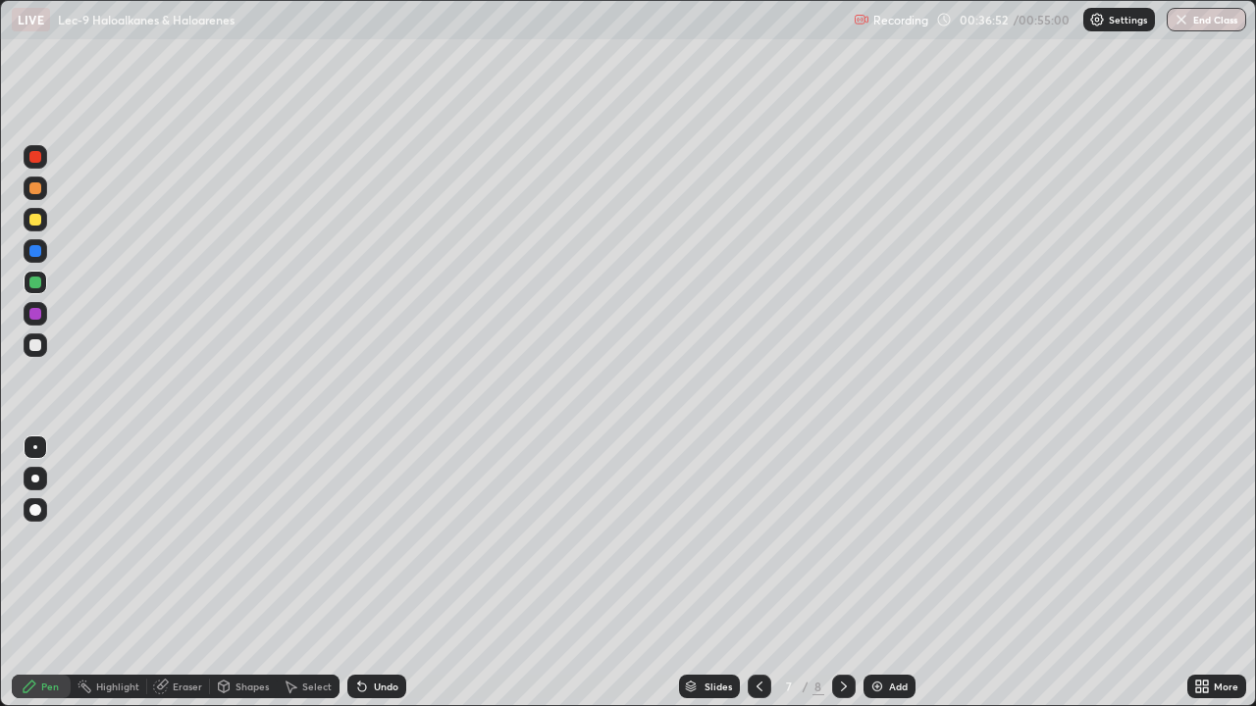
click at [193, 573] on div "Eraser" at bounding box center [187, 687] width 29 height 10
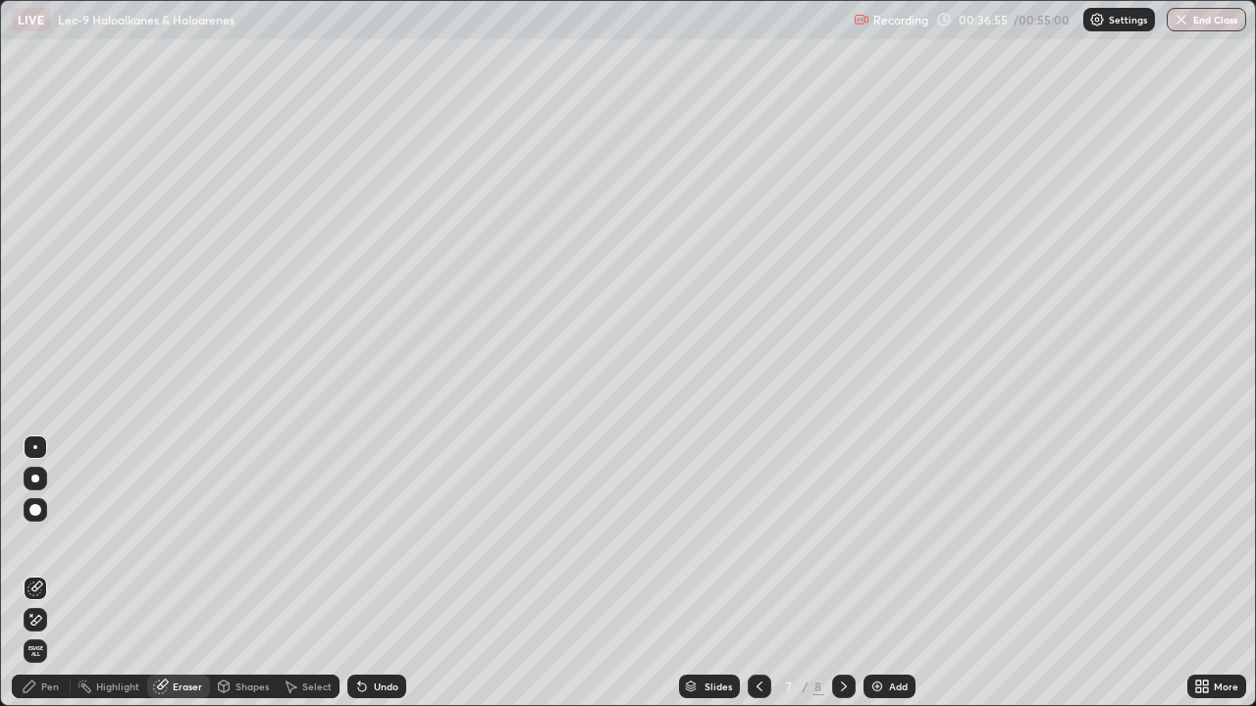
click at [49, 573] on div "Pen" at bounding box center [50, 687] width 18 height 10
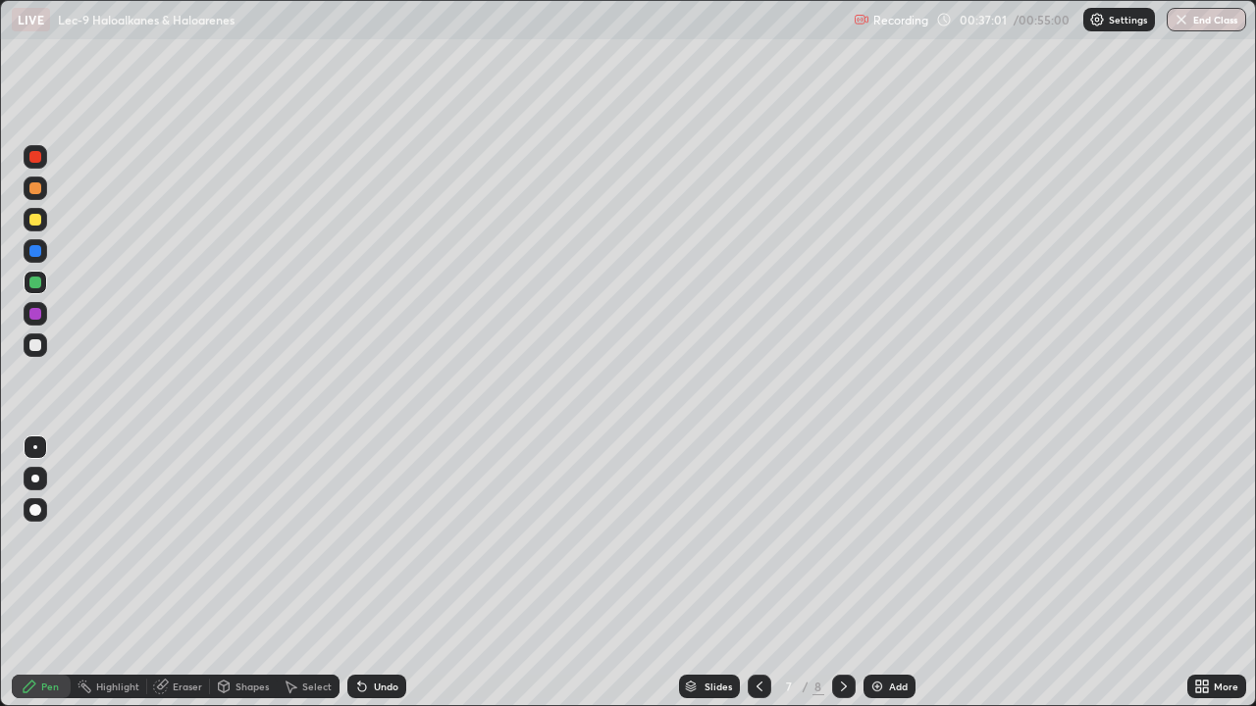
click at [38, 250] on div at bounding box center [35, 251] width 12 height 12
click at [35, 346] on div at bounding box center [35, 345] width 12 height 12
click at [38, 219] on div at bounding box center [35, 220] width 12 height 12
click at [34, 282] on div at bounding box center [35, 283] width 12 height 12
click at [33, 345] on div at bounding box center [35, 345] width 12 height 12
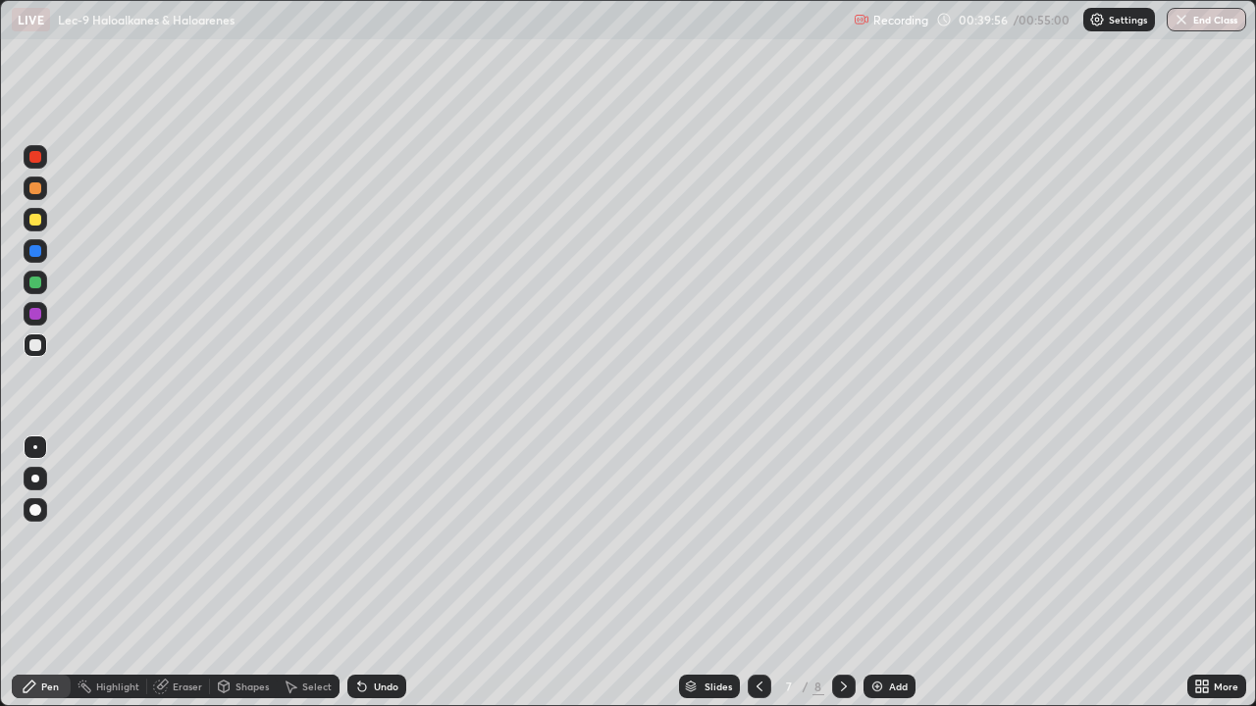
click at [29, 251] on div at bounding box center [35, 251] width 12 height 12
click at [29, 318] on div at bounding box center [36, 314] width 24 height 24
click at [36, 283] on div at bounding box center [35, 283] width 12 height 12
click at [35, 248] on div at bounding box center [35, 251] width 12 height 12
click at [36, 221] on div at bounding box center [35, 220] width 12 height 12
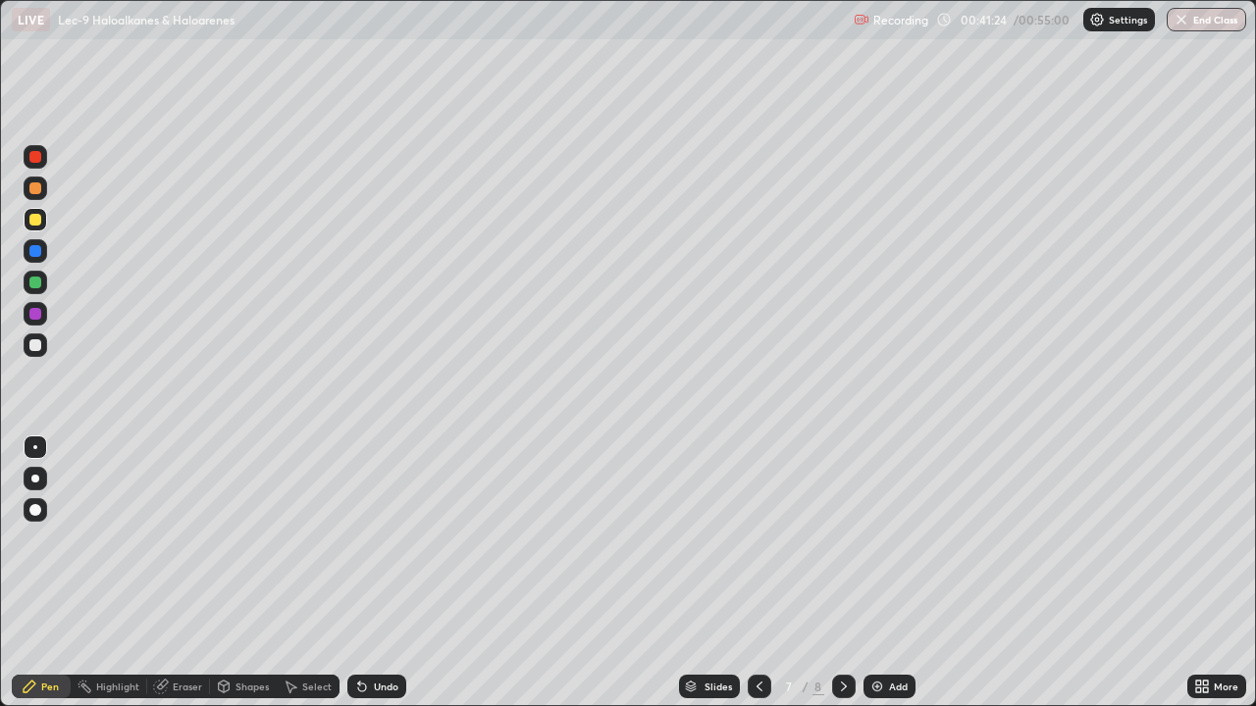
click at [28, 346] on div at bounding box center [36, 346] width 24 height 24
click at [1213, 21] on button "End Class" at bounding box center [1206, 20] width 79 height 24
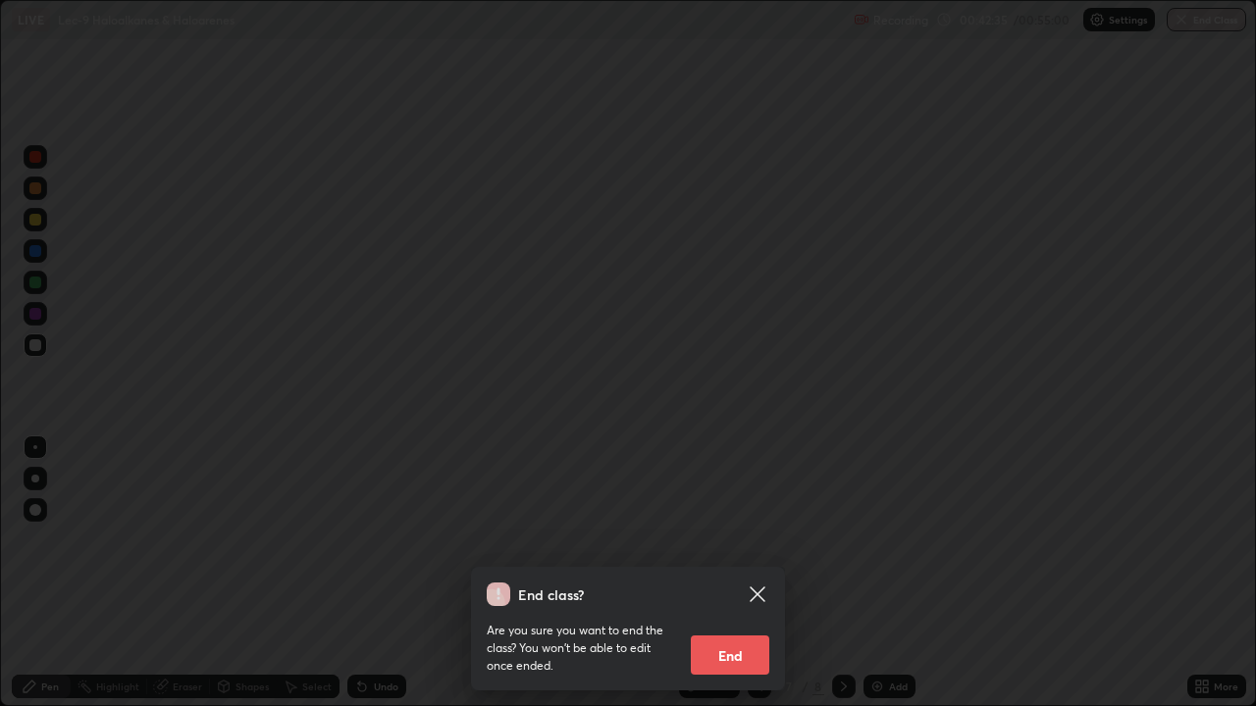
click at [742, 573] on button "End" at bounding box center [730, 655] width 78 height 39
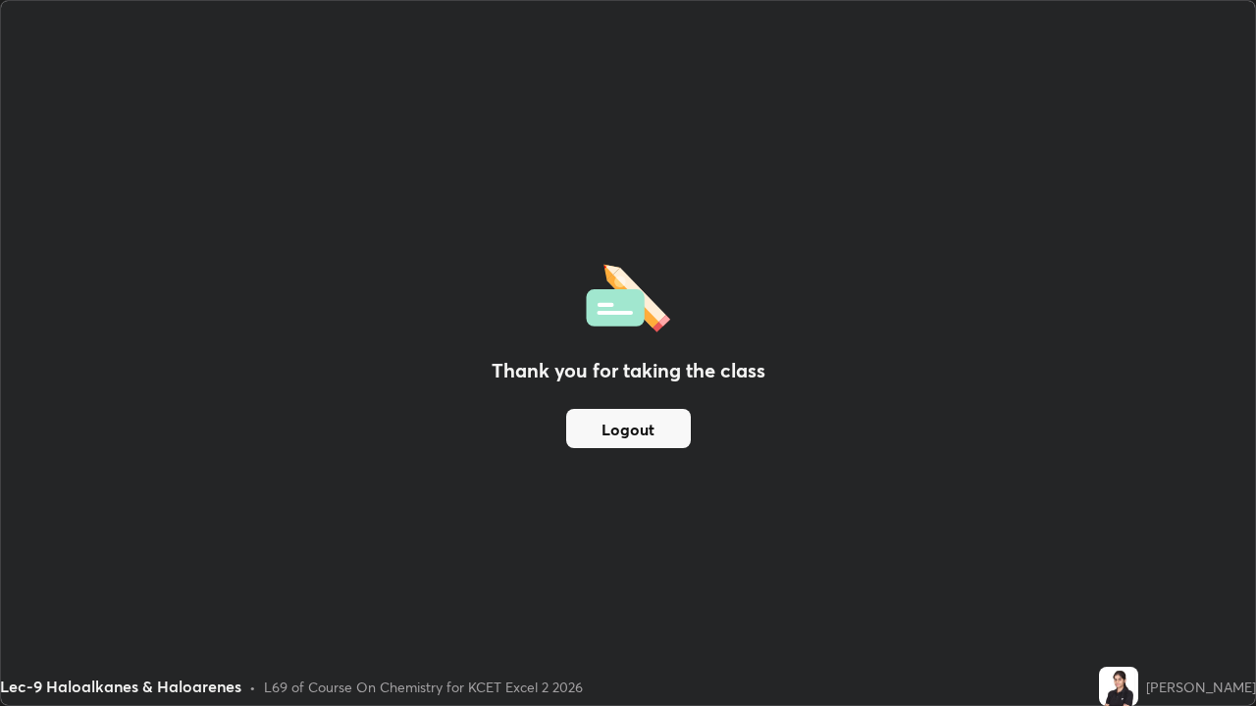
click at [628, 428] on button "Logout" at bounding box center [628, 428] width 125 height 39
